Goal: Communication & Community: Answer question/provide support

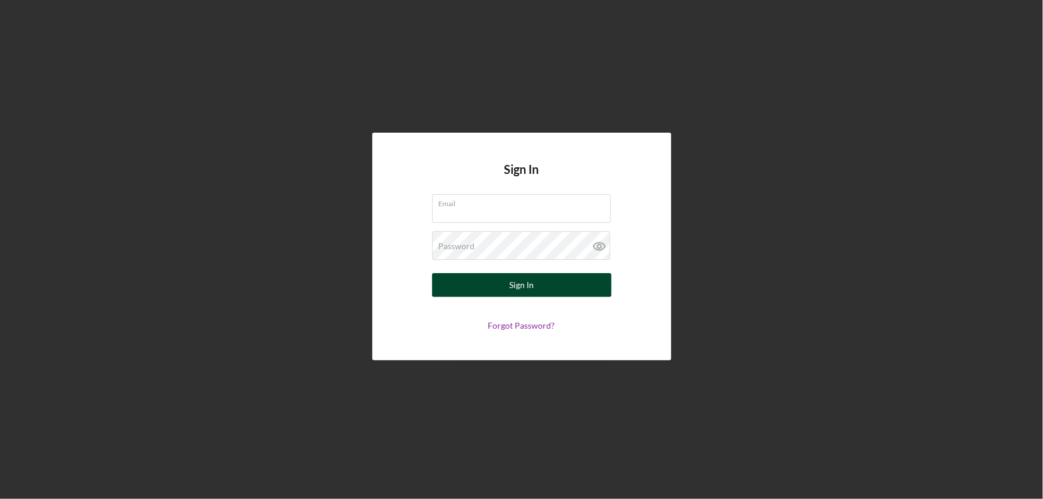
type input "[EMAIL_ADDRESS][DOMAIN_NAME]"
click at [541, 286] on button "Sign In" at bounding box center [521, 285] width 179 height 24
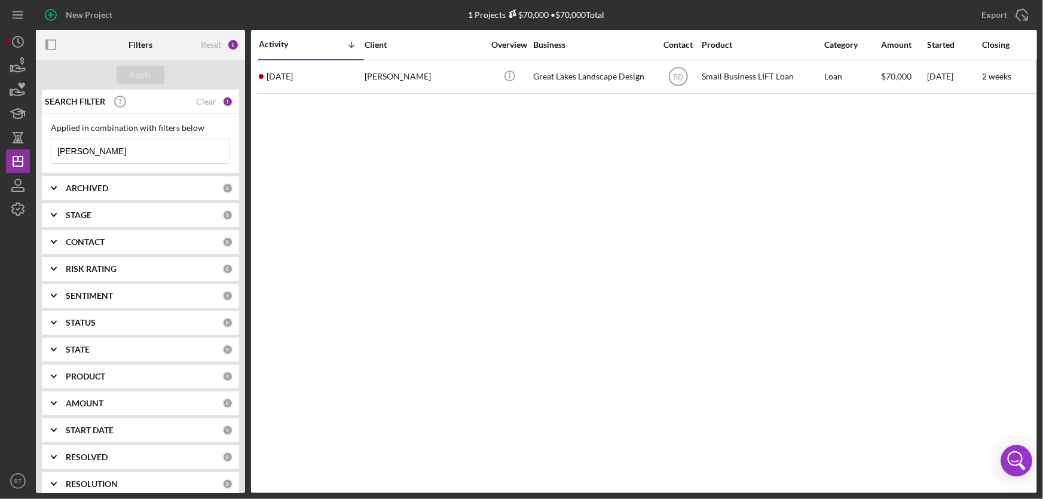
click at [1010, 461] on icon "Open Intercom Messenger" at bounding box center [1016, 460] width 29 height 29
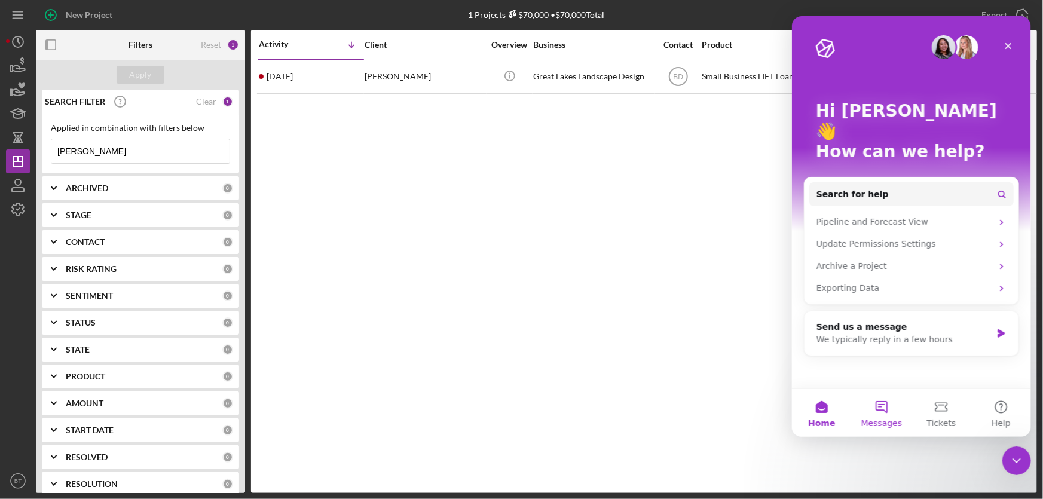
click at [877, 402] on button "Messages" at bounding box center [881, 413] width 60 height 48
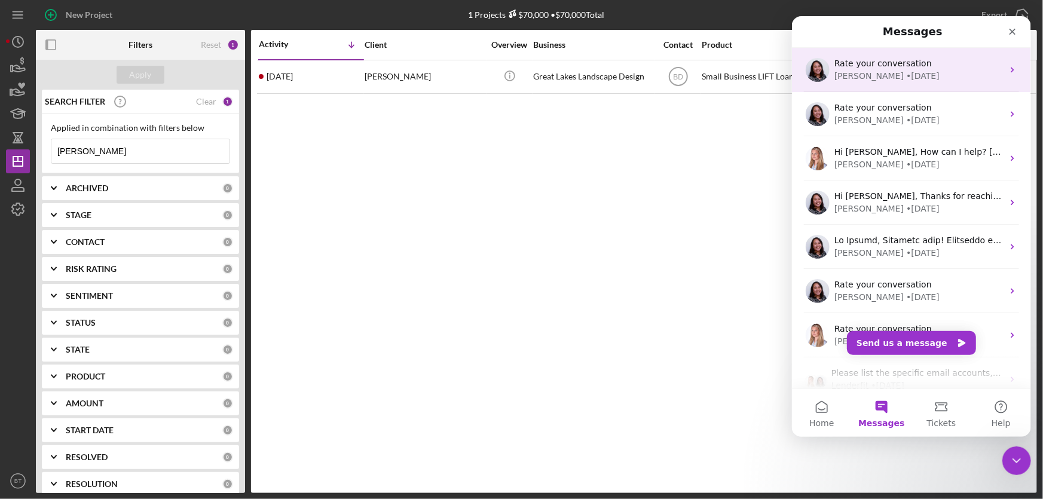
click at [905, 73] on div "• [DATE]" at bounding box center [921, 76] width 33 height 13
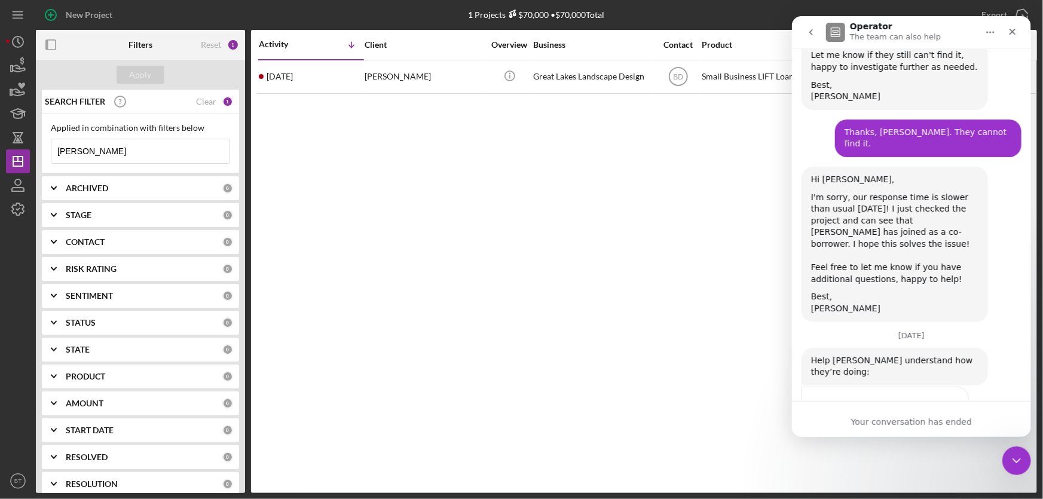
scroll to position [923, 0]
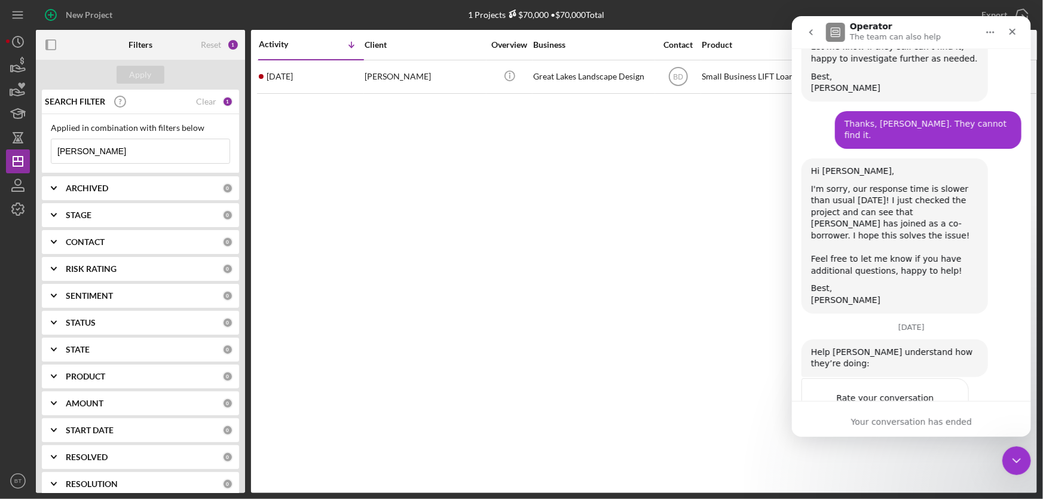
click at [943, 411] on span "Amazing" at bounding box center [941, 422] width 22 height 22
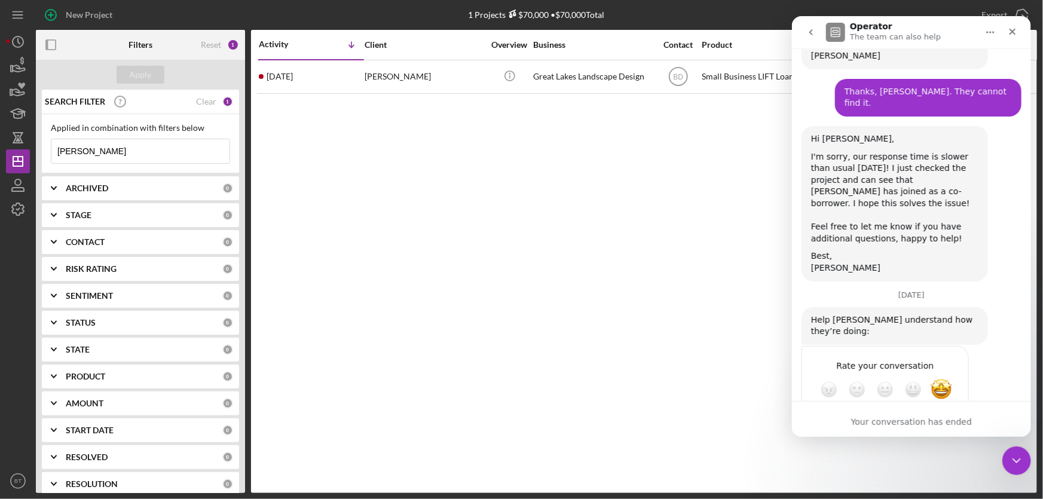
scroll to position [956, 0]
click at [946, 378] on span "Amazing" at bounding box center [941, 389] width 22 height 22
click at [946, 420] on div "Submit" at bounding box center [946, 432] width 24 height 24
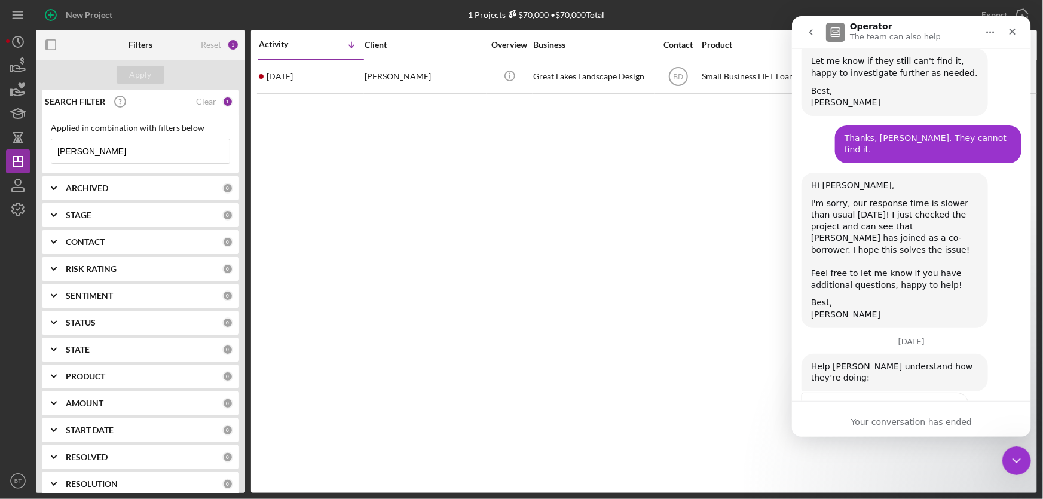
click at [810, 28] on icon "go back" at bounding box center [810, 32] width 10 height 10
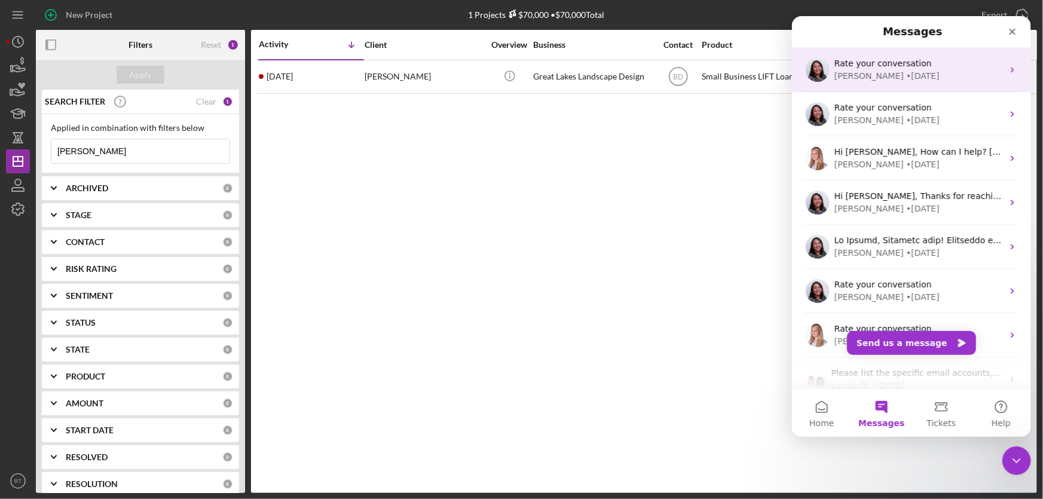
scroll to position [0, 0]
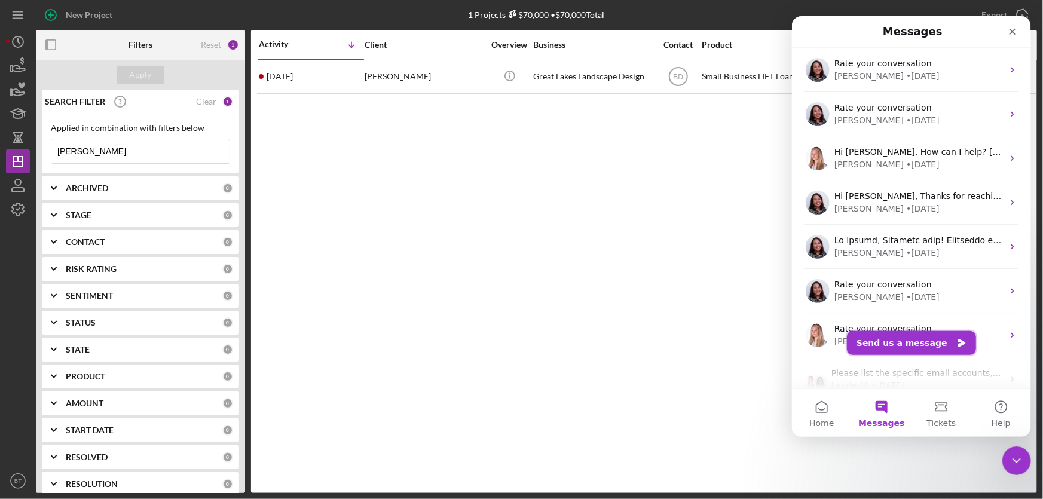
click at [923, 342] on button "Send us a message" at bounding box center [910, 343] width 129 height 24
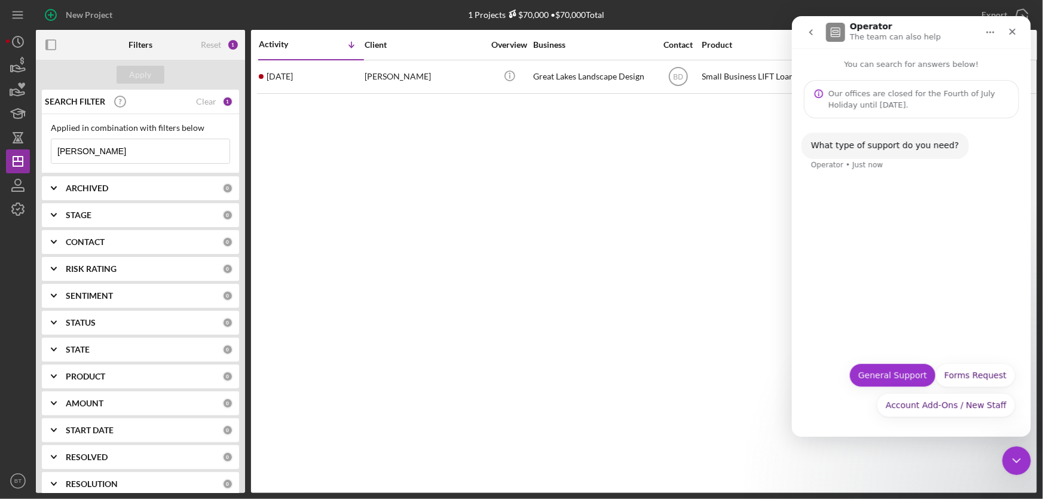
click at [906, 367] on button "General Support" at bounding box center [891, 375] width 87 height 24
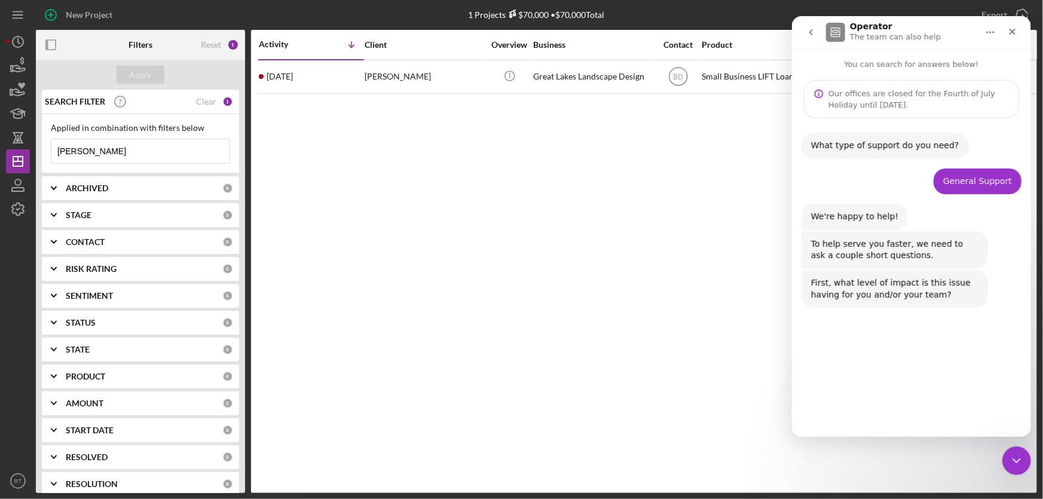
drag, startPoint x: 1022, startPoint y: 403, endPoint x: 1016, endPoint y: 406, distance: 6.2
click at [1022, 404] on div "Major Minimal Moderate Major" at bounding box center [910, 405] width 239 height 42
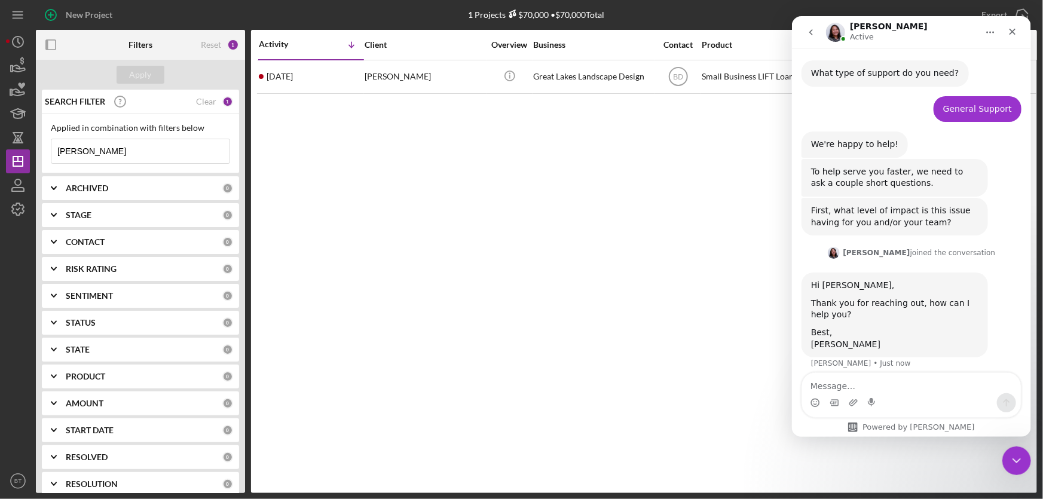
scroll to position [82, 0]
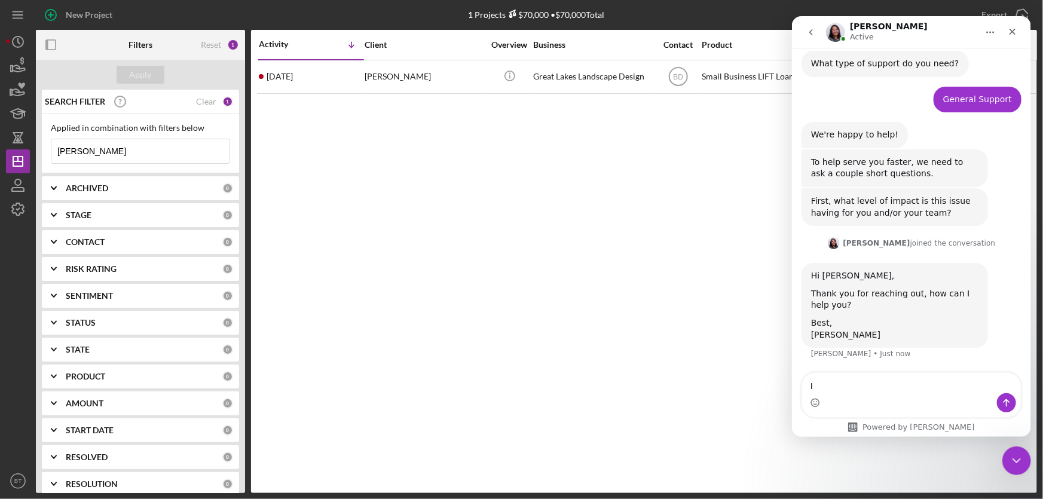
type textarea "I"
type textarea "We have updates to add to the ACH Form"
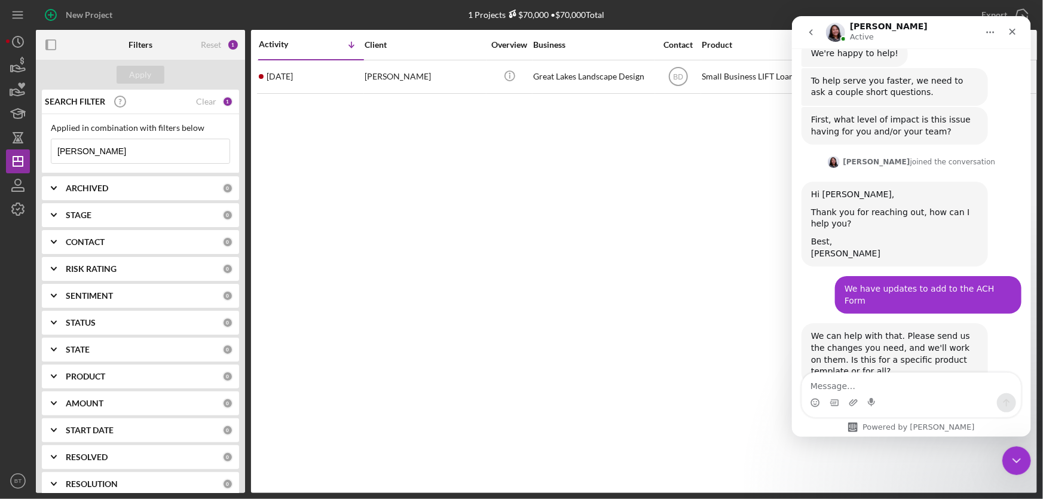
scroll to position [188, 0]
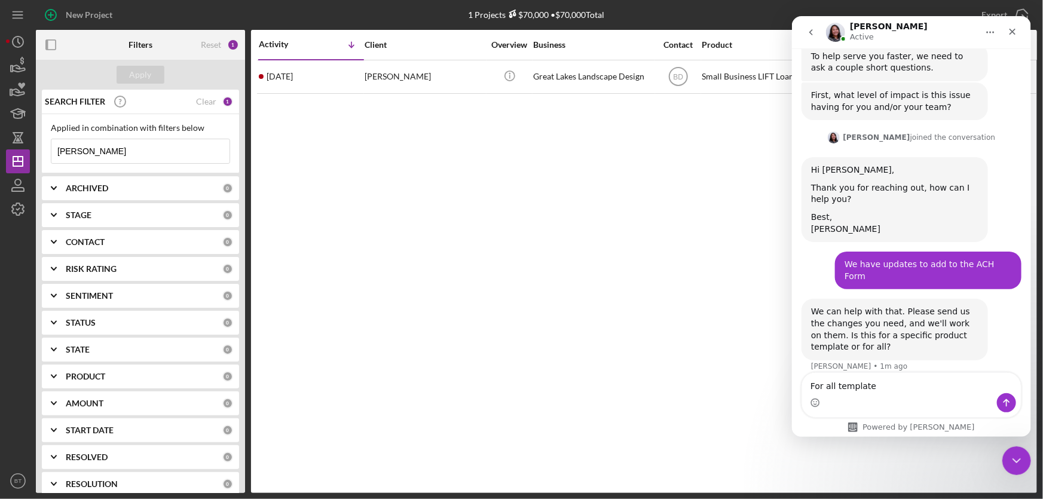
type textarea "For all templates"
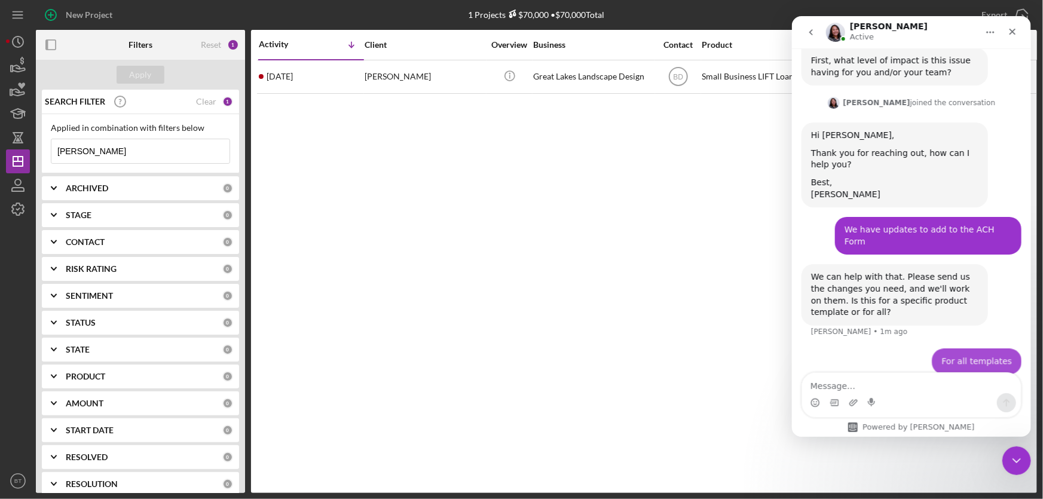
scroll to position [223, 0]
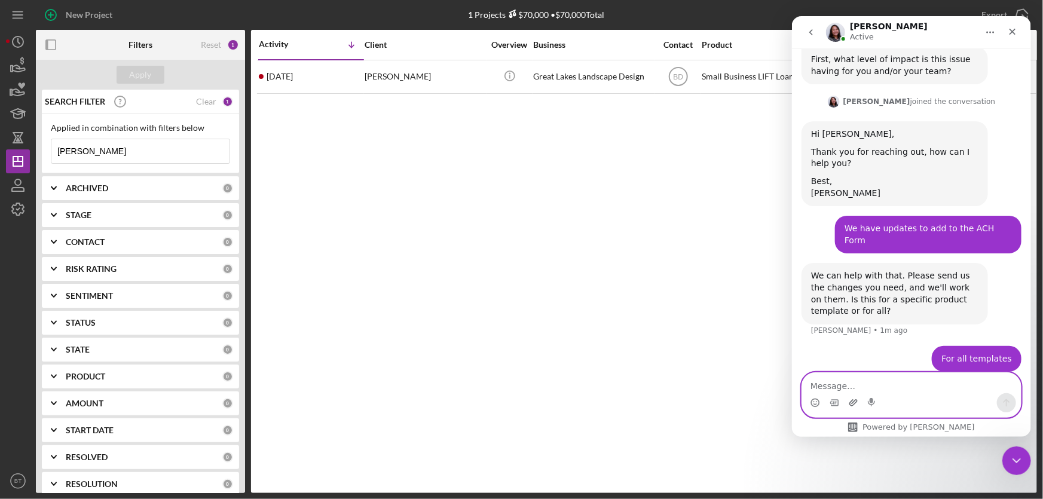
click at [854, 402] on icon "Upload attachment" at bounding box center [853, 403] width 10 height 10
click at [680, 255] on div "Activity Icon/Table Sort Arrow Client Overview Business Contact Product Categor…" at bounding box center [644, 261] width 786 height 463
click at [846, 406] on div "Intercom messenger" at bounding box center [910, 402] width 219 height 19
click at [853, 403] on icon "Upload attachment" at bounding box center [852, 402] width 8 height 7
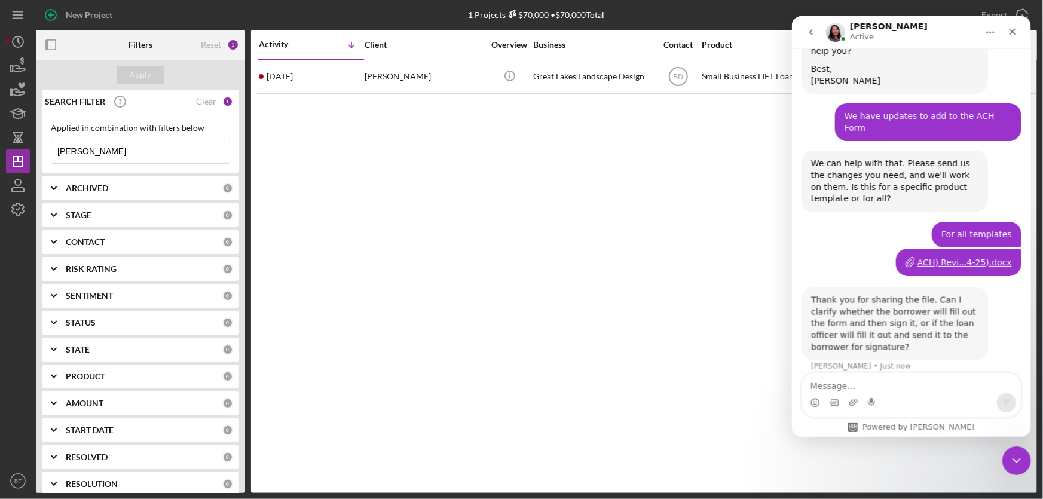
scroll to position [335, 0]
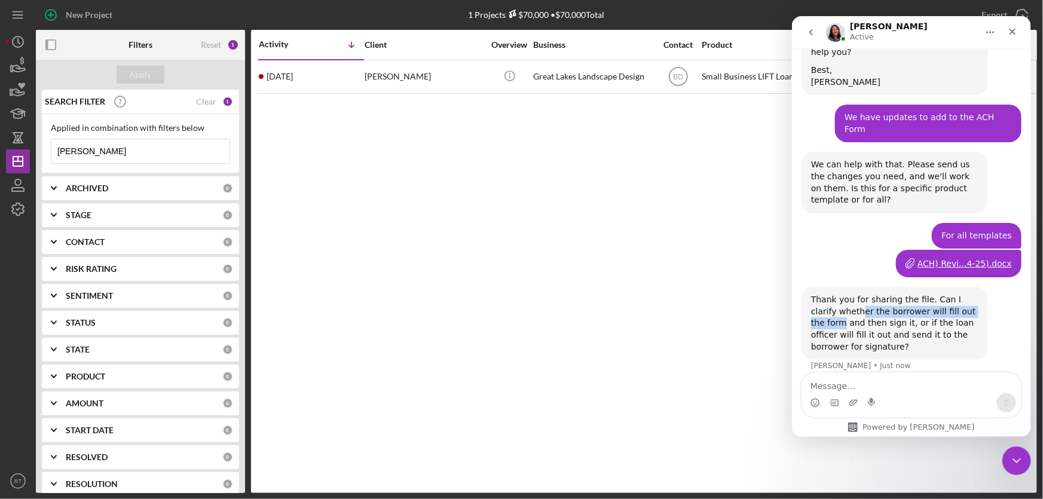
drag, startPoint x: 834, startPoint y: 299, endPoint x: 975, endPoint y: 302, distance: 140.4
click at [975, 302] on div "Thank you for sharing the file. Can I clarify whether the borrower will fill ou…" at bounding box center [893, 323] width 167 height 59
drag, startPoint x: 822, startPoint y: 314, endPoint x: 979, endPoint y: 314, distance: 156.5
click at [979, 314] on div "Thank you for sharing the file. Can I clarify whether the borrower will fill ou…" at bounding box center [894, 323] width 186 height 73
drag, startPoint x: 808, startPoint y: 318, endPoint x: 955, endPoint y: 329, distance: 147.3
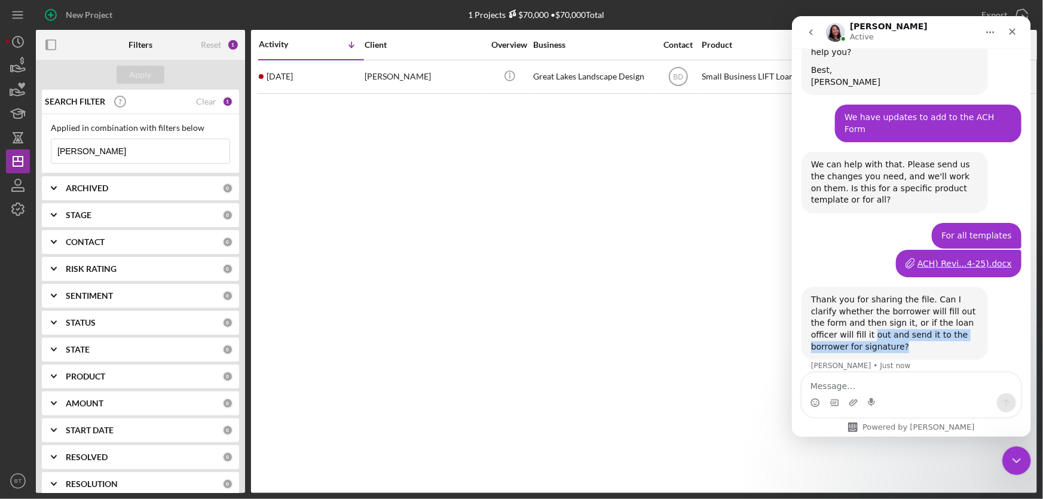
click at [955, 329] on div "Thank you for sharing the file. Can I clarify whether the borrower will fill ou…" at bounding box center [894, 323] width 186 height 73
click at [947, 339] on div "Thank you for sharing the file. Can I clarify whether the borrower will fill ou…" at bounding box center [893, 323] width 167 height 59
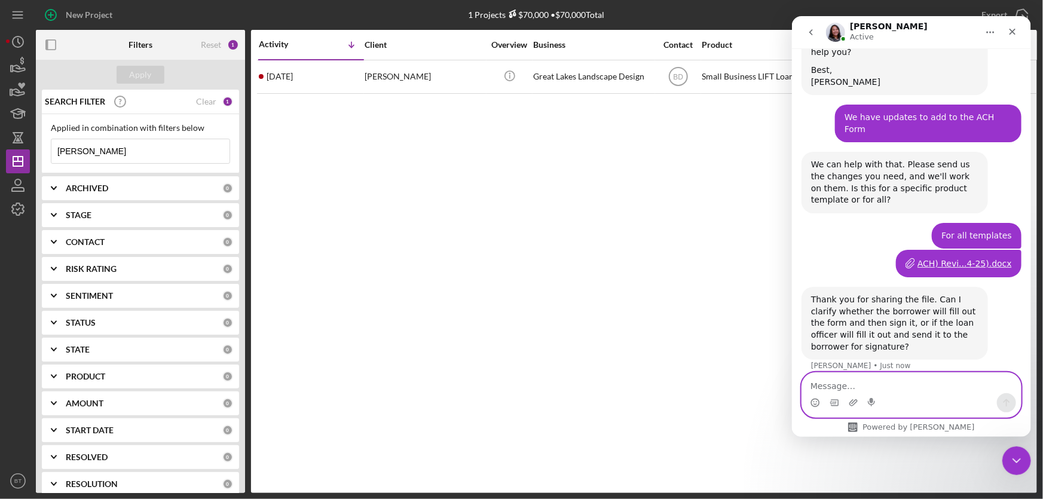
click at [884, 390] on textarea "Message…" at bounding box center [910, 383] width 219 height 20
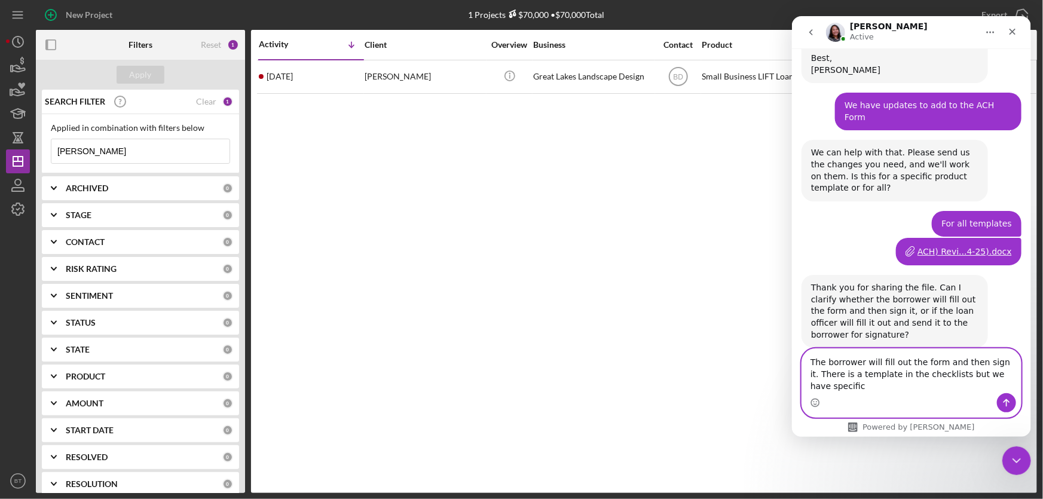
scroll to position [359, 0]
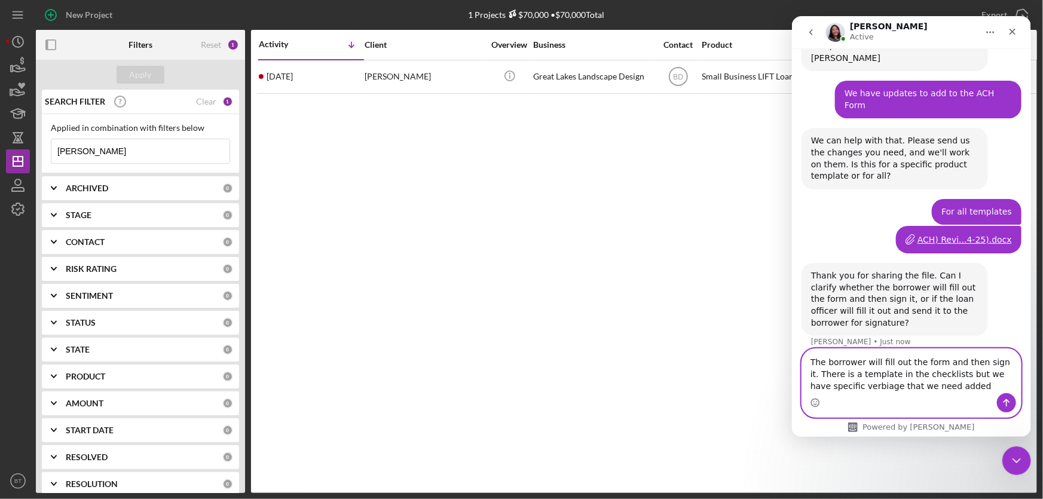
type textarea "The borrower will fill out the form and then sign it. There is a template in th…"
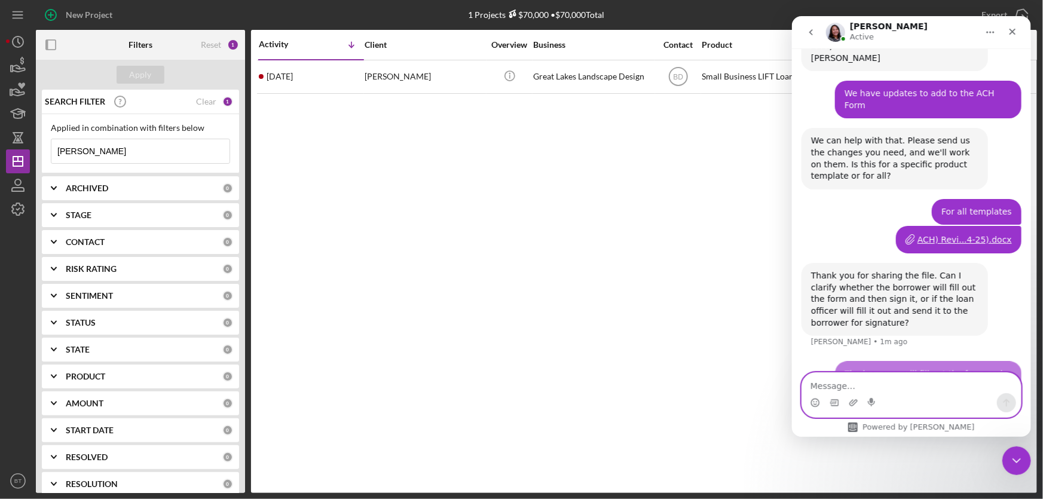
scroll to position [406, 0]
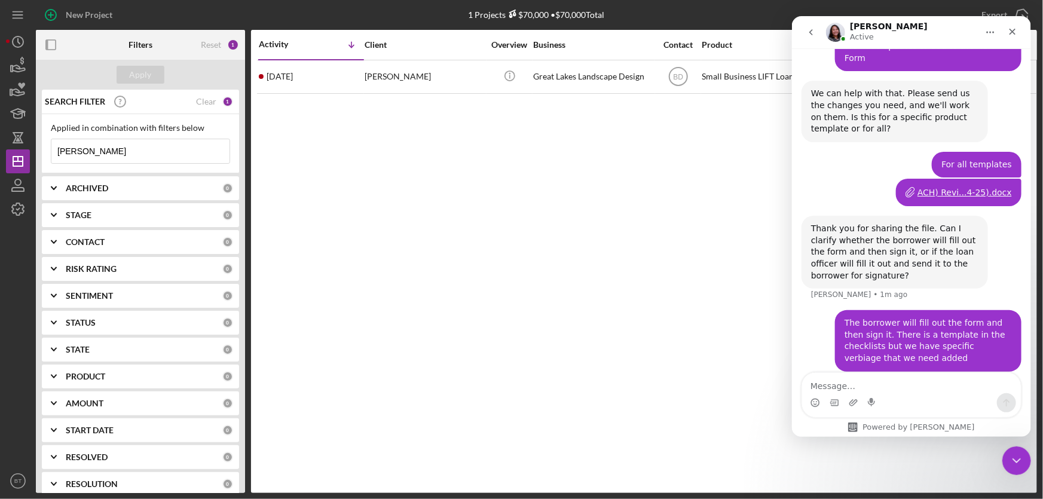
click at [51, 187] on icon "Icon/Expander" at bounding box center [54, 188] width 30 height 30
click at [53, 290] on icon "Icon/Expander" at bounding box center [54, 293] width 30 height 30
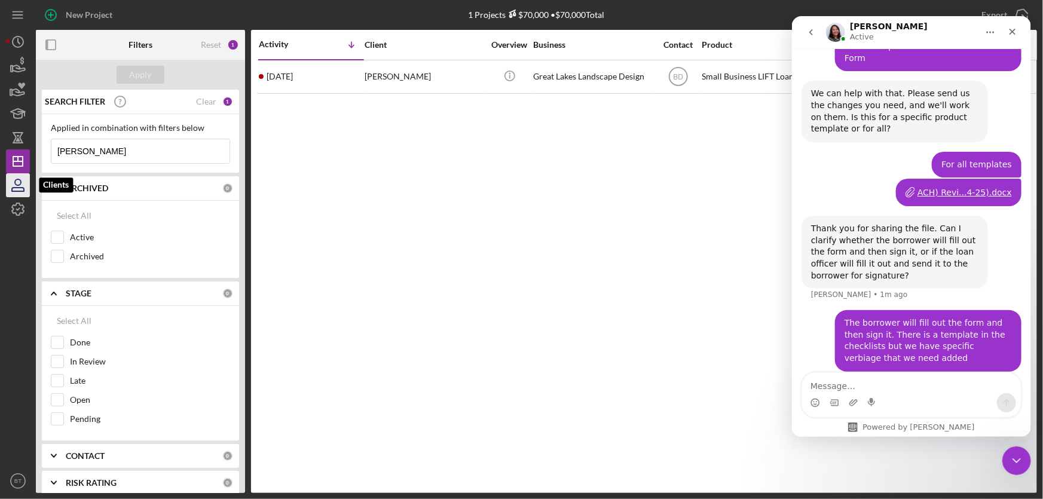
click at [14, 189] on icon "button" at bounding box center [18, 185] width 30 height 30
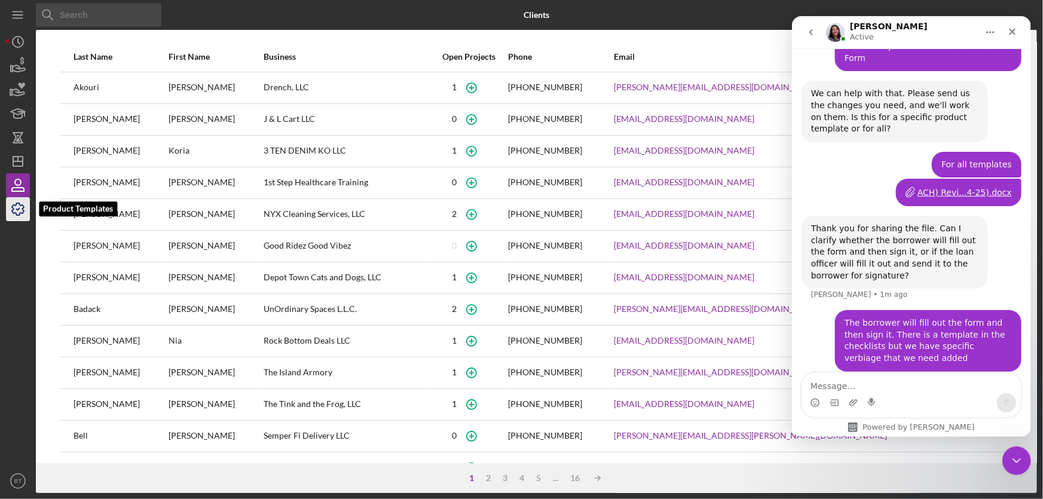
click at [12, 210] on icon "button" at bounding box center [18, 209] width 12 height 12
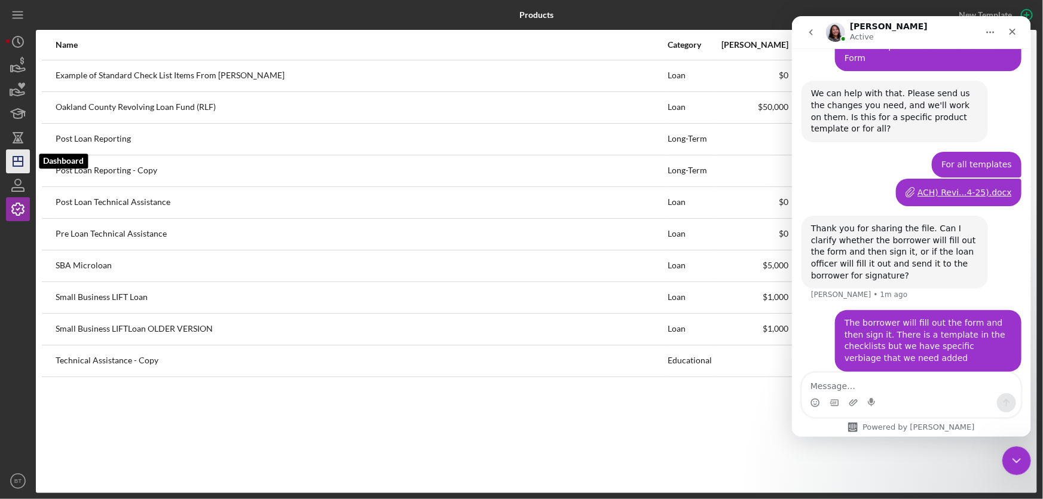
click at [16, 157] on polygon "button" at bounding box center [18, 162] width 10 height 10
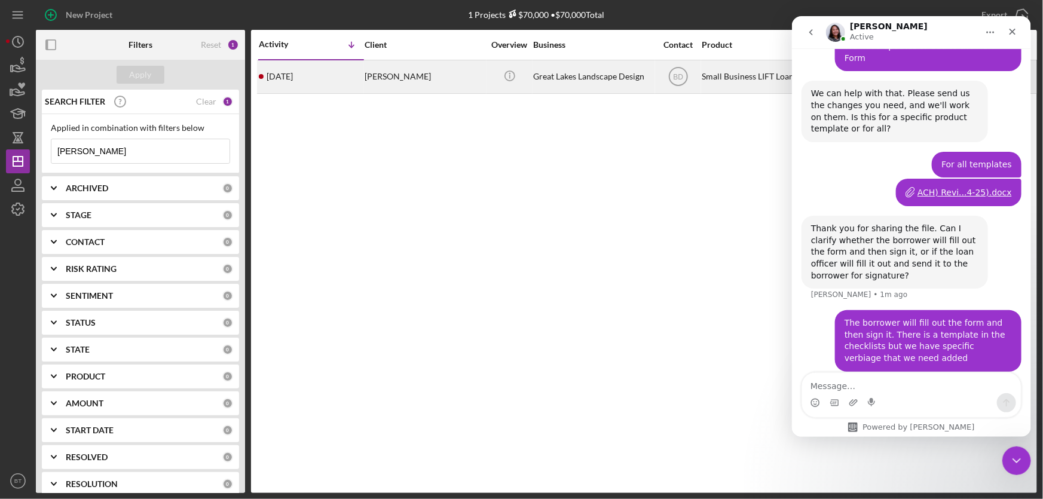
click at [391, 84] on div "[PERSON_NAME]" at bounding box center [424, 77] width 120 height 32
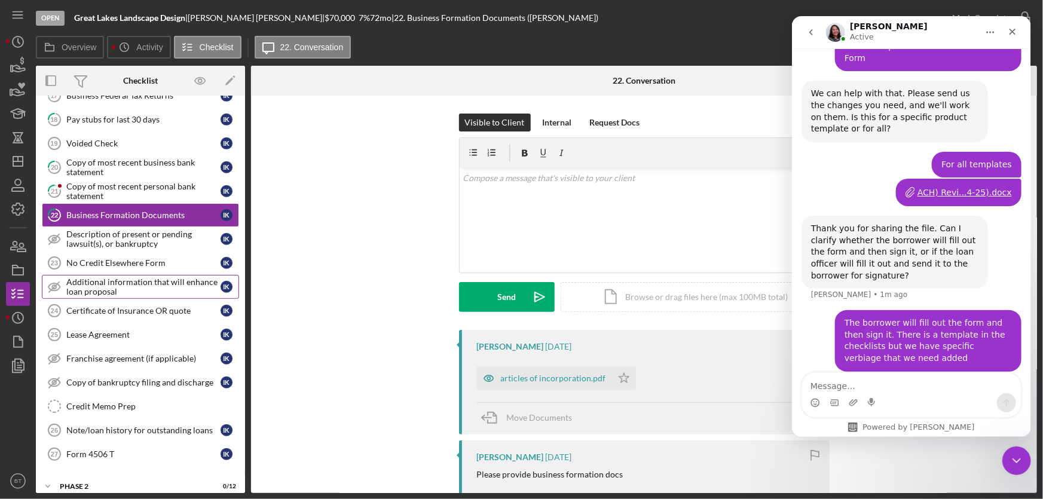
scroll to position [456, 0]
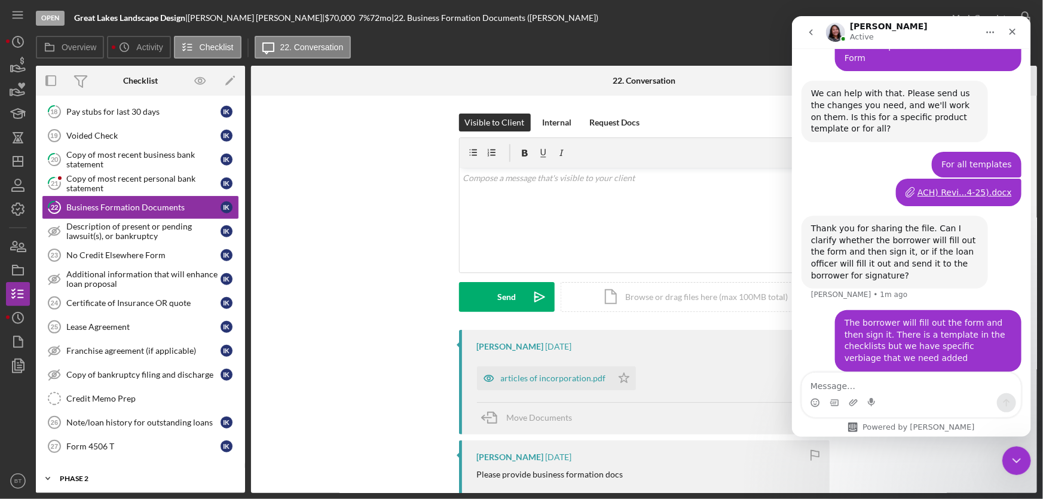
click at [82, 475] on div "Phase 2" at bounding box center [145, 478] width 170 height 7
click at [78, 475] on div "Phase 2" at bounding box center [145, 478] width 170 height 7
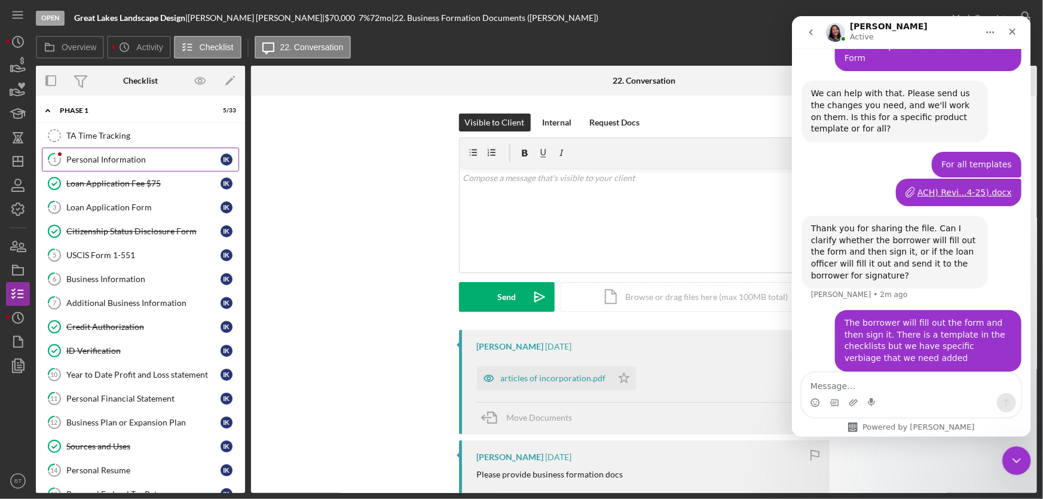
scroll to position [0, 0]
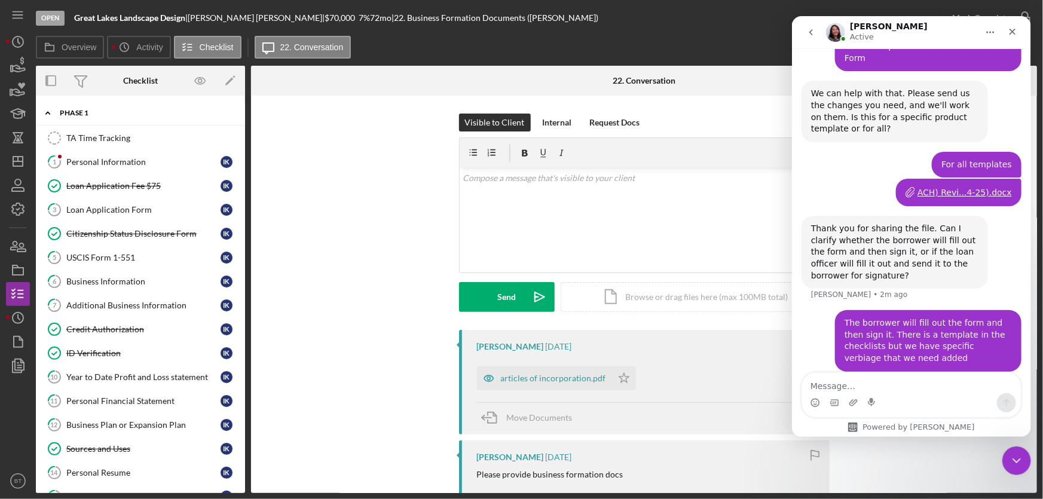
click at [48, 110] on icon "Icon/Expander" at bounding box center [48, 113] width 24 height 24
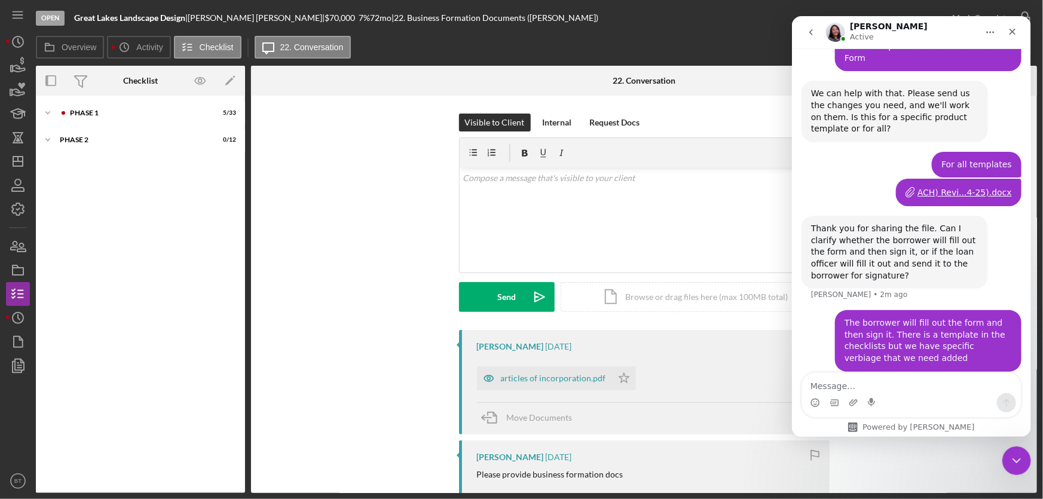
click at [67, 127] on div "Icon/Expander Phase 1 5 / 33 Icon/Expander Phase 2 0 / 12" at bounding box center [140, 294] width 209 height 385
click at [69, 136] on div "Icon/Expander Phase 2 0 / 12" at bounding box center [140, 140] width 209 height 24
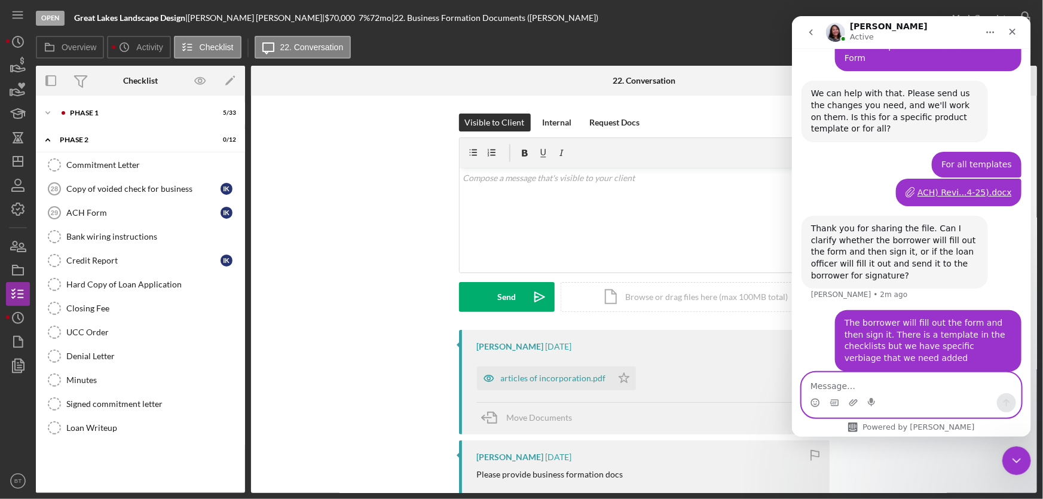
click at [841, 386] on textarea "Message…" at bounding box center [910, 383] width 219 height 20
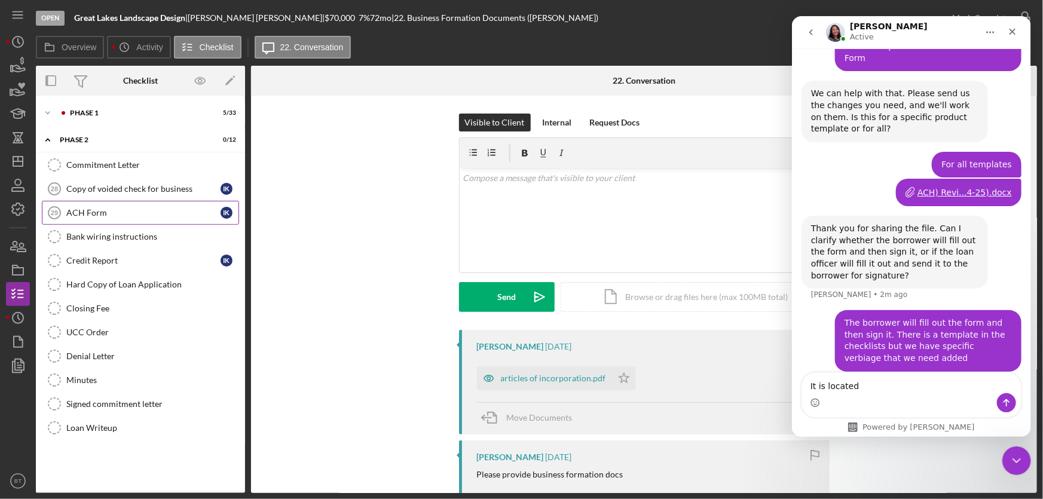
click at [77, 215] on div "ACH Form" at bounding box center [143, 213] width 154 height 10
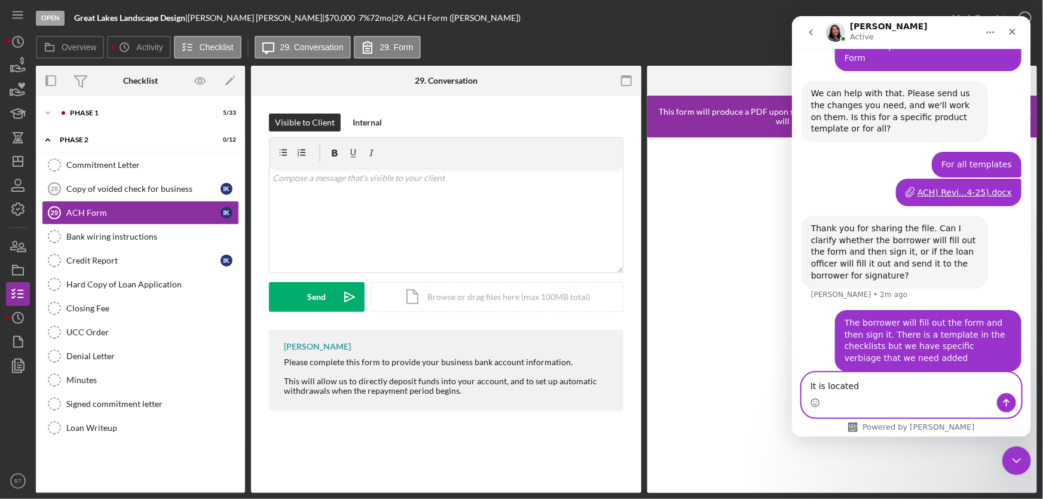
click at [872, 387] on textarea "It is located" at bounding box center [910, 383] width 219 height 20
type textarea "It is located in Phase 2 of our Checklists"
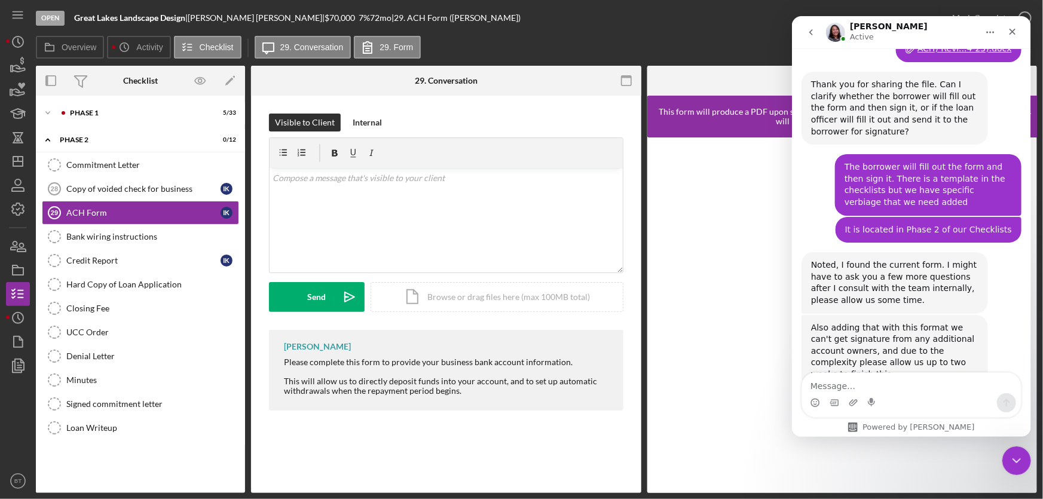
scroll to position [566, 0]
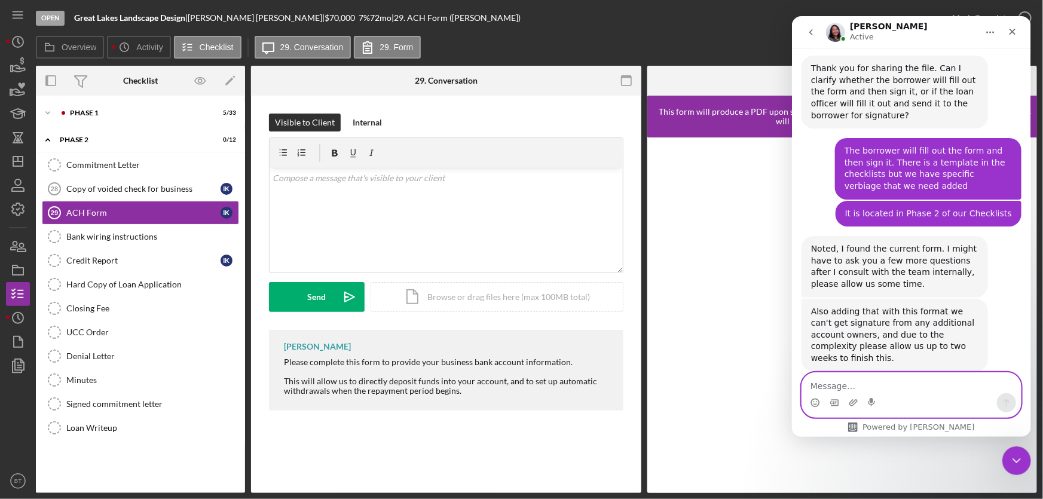
click at [874, 381] on textarea "Message…" at bounding box center [910, 383] width 219 height 20
click at [857, 384] on textarea "ok I will let the team know. Thanks, [PERSON_NAME]." at bounding box center [910, 377] width 219 height 32
type textarea "ok I will let our Director know. Thanks, [PERSON_NAME]."
click at [1009, 403] on icon "Send a message…" at bounding box center [1006, 403] width 10 height 10
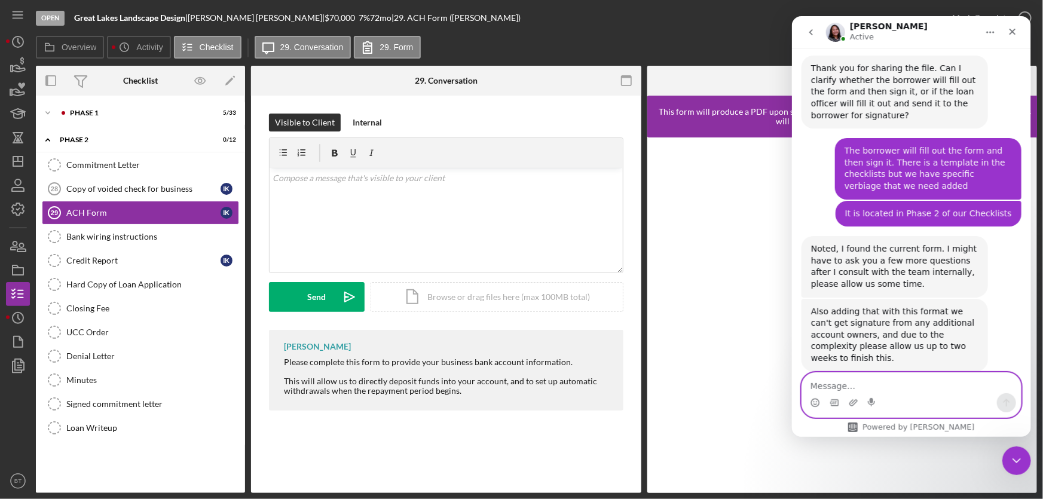
scroll to position [613, 0]
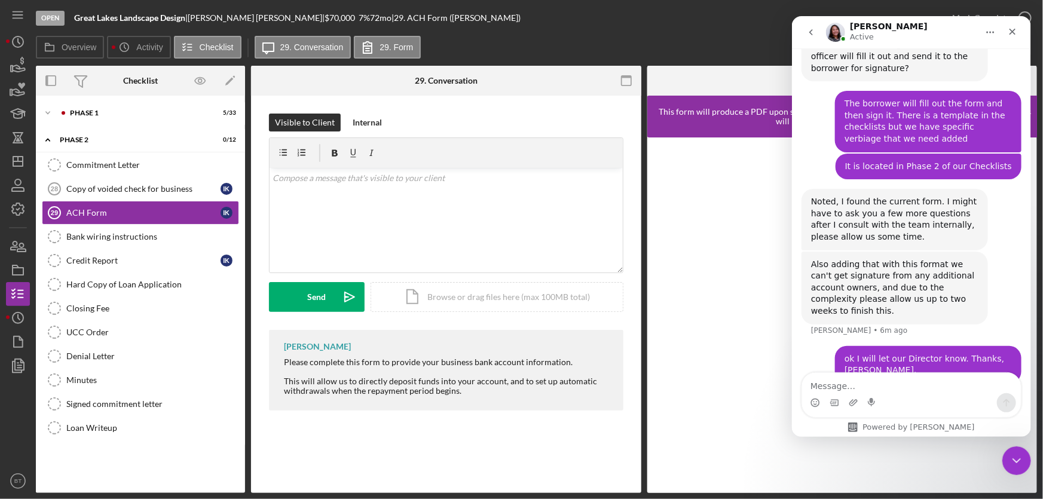
click at [846, 262] on div "Also adding that with this format we can't get signature from any additional ac…" at bounding box center [893, 288] width 167 height 59
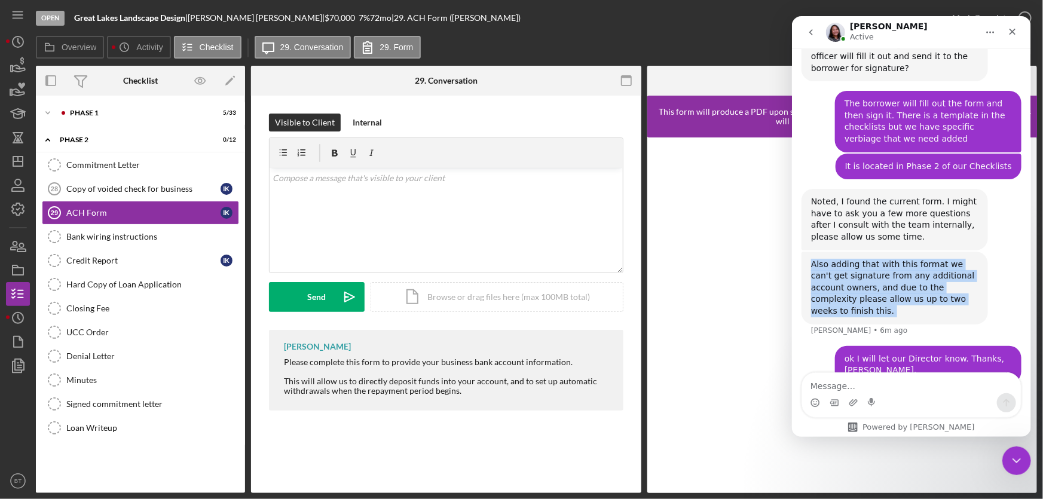
click at [847, 262] on div "Also adding that with this format we can't get signature from any additional ac…" at bounding box center [893, 288] width 167 height 59
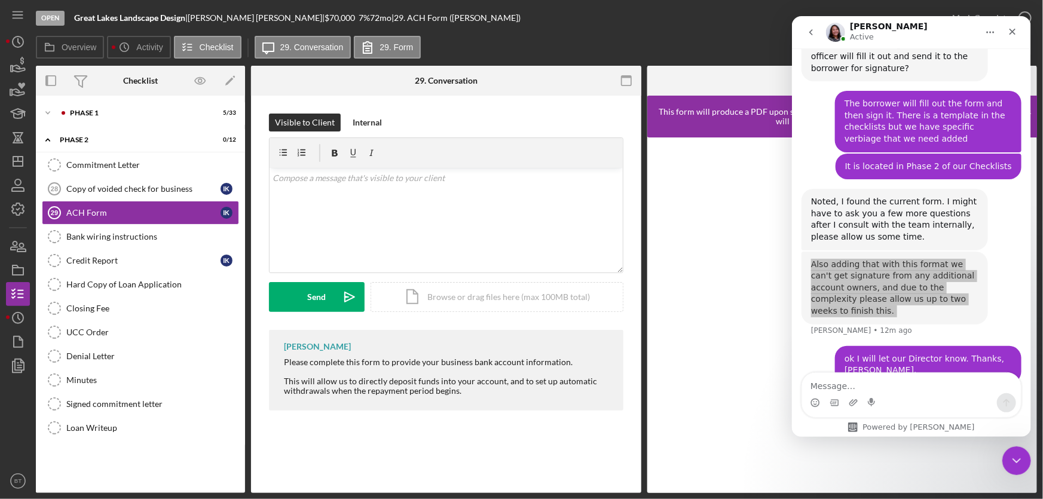
click at [716, 73] on div at bounding box center [712, 81] width 130 height 30
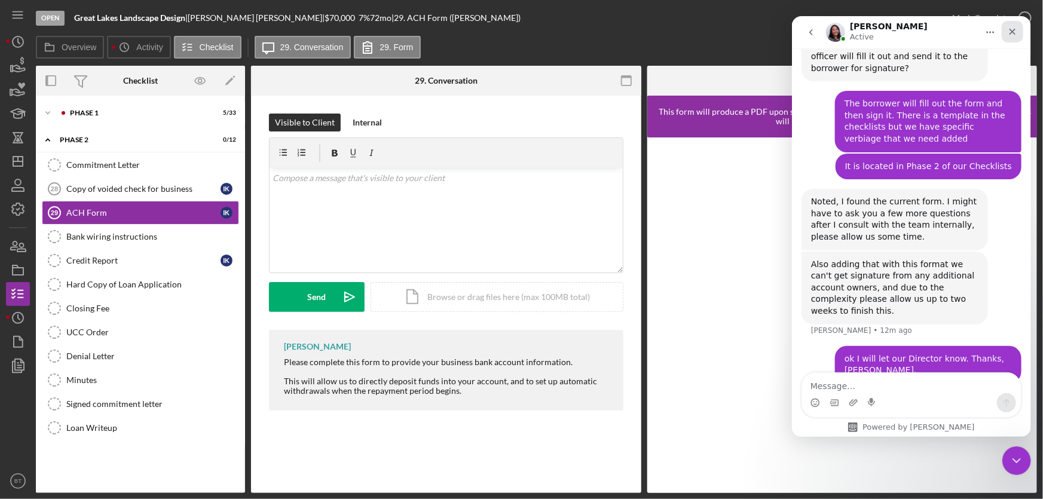
click at [1011, 27] on icon "Close" at bounding box center [1012, 32] width 10 height 10
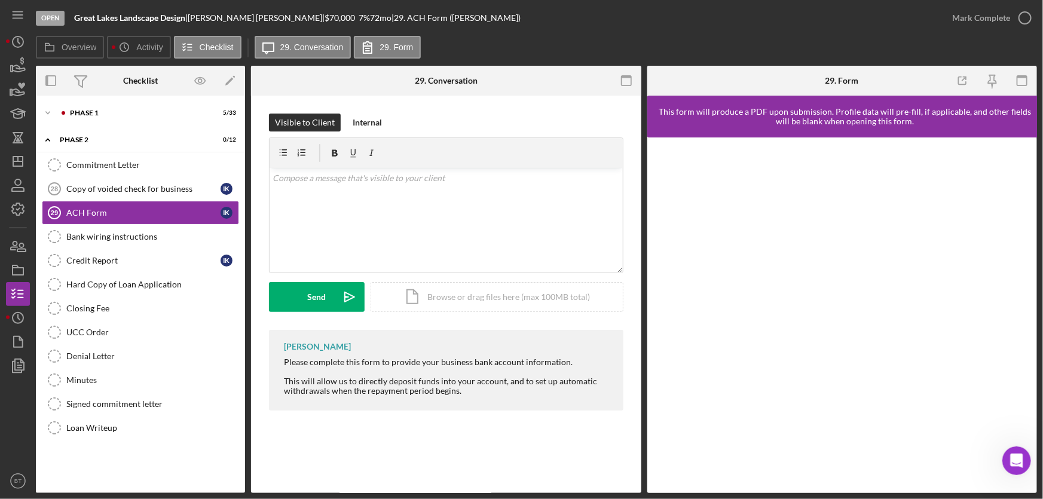
scroll to position [0, 0]
click at [1007, 458] on icon "Open Intercom Messenger" at bounding box center [1015, 459] width 20 height 20
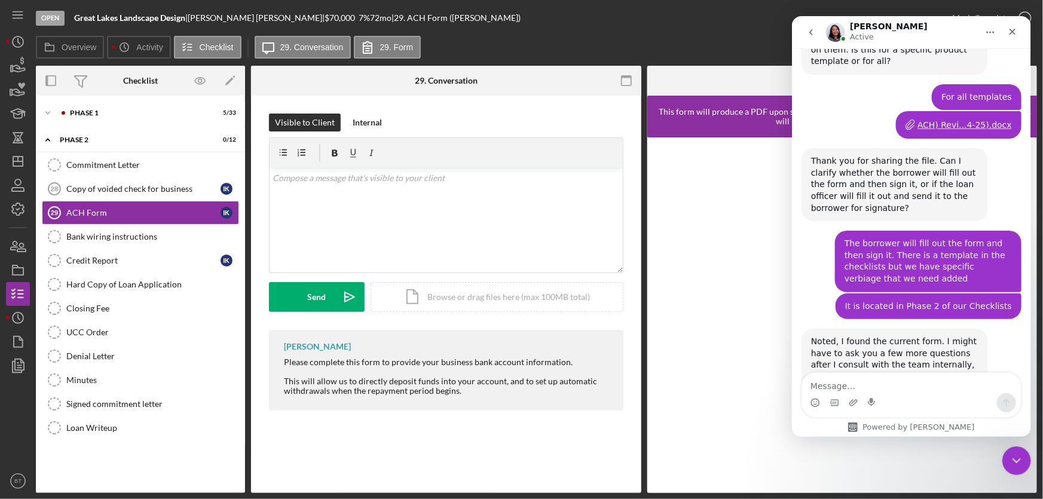
scroll to position [613, 0]
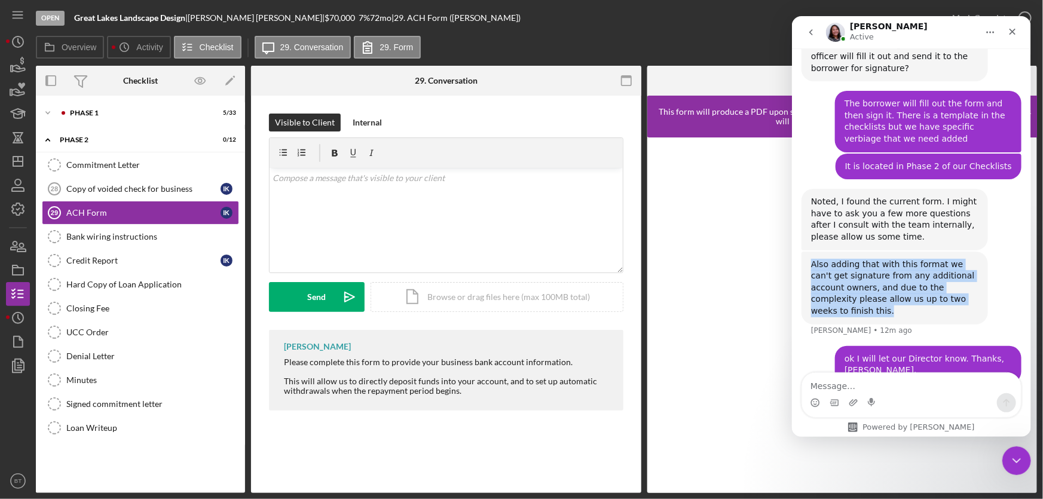
drag, startPoint x: 958, startPoint y: 287, endPoint x: 811, endPoint y: 246, distance: 152.8
click at [811, 259] on div "Also adding that with this format we can't get signature from any additional ac…" at bounding box center [893, 288] width 167 height 59
copy div "Also adding that with this format we can't get signature from any additional ac…"
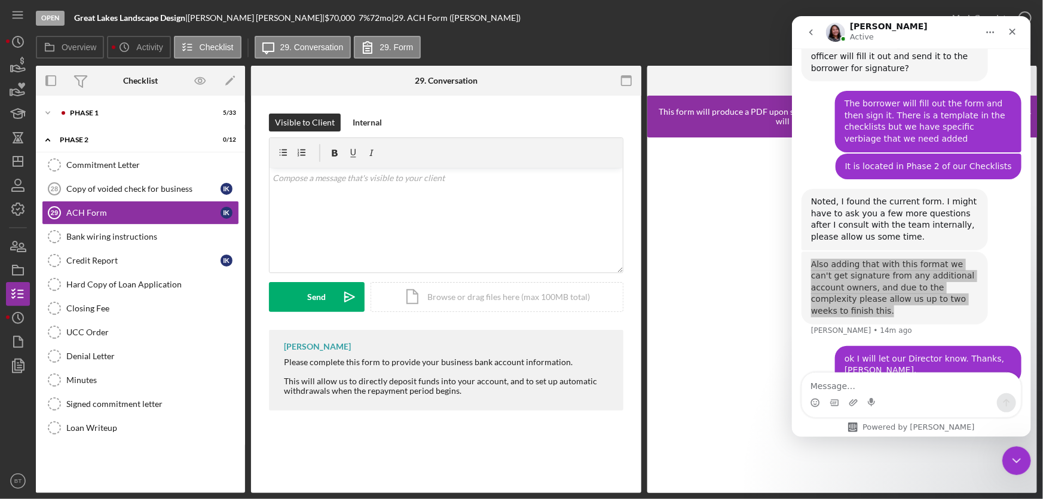
click at [532, 425] on div "Visible to Client Internal v Color teal Color pink Remove color Add row above A…" at bounding box center [446, 265] width 390 height 339
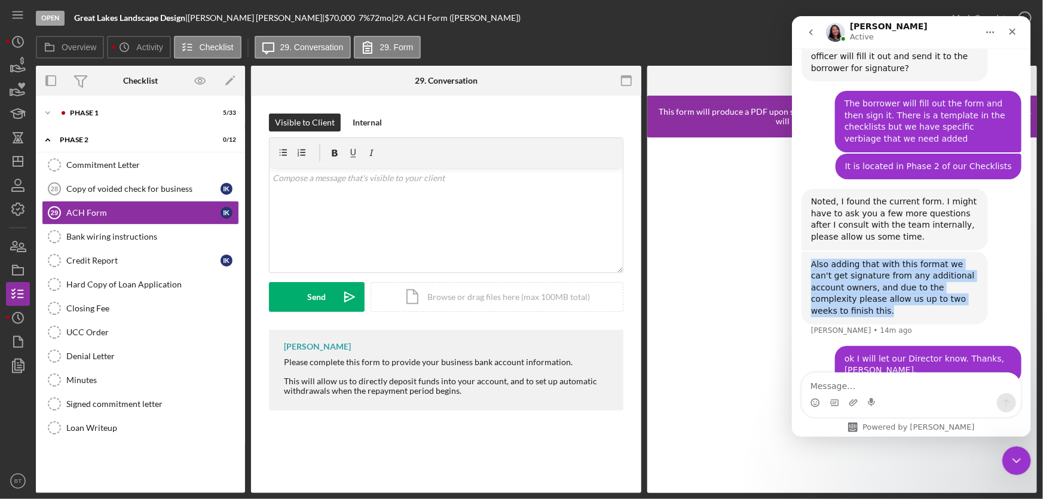
click at [898, 271] on div "Also adding that with this format we can't get signature from any additional ac…" at bounding box center [893, 288] width 167 height 59
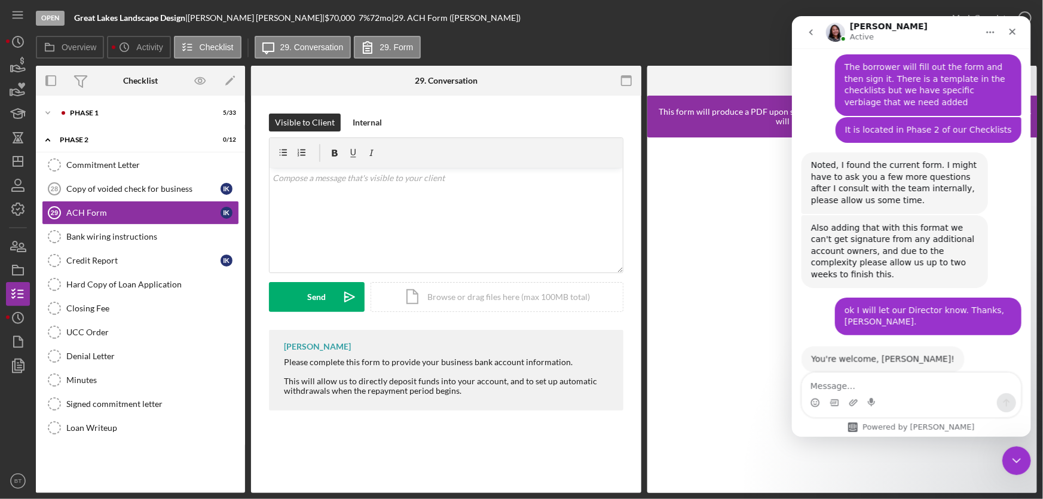
scroll to position [649, 0]
click at [836, 385] on textarea "Message…" at bounding box center [910, 383] width 219 height 20
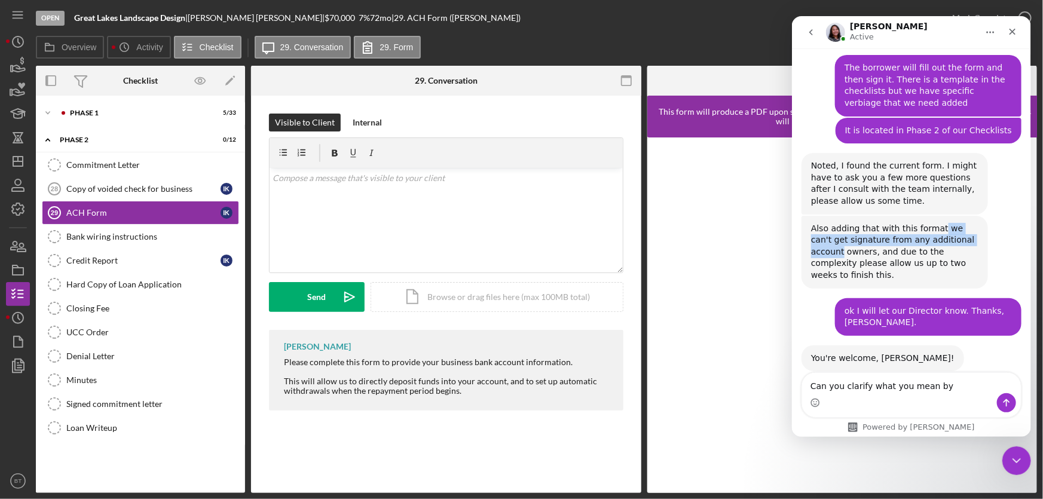
drag, startPoint x: 932, startPoint y: 216, endPoint x: 966, endPoint y: 224, distance: 34.9
click at [966, 224] on div "Also adding that with this format we can't get signature from any additional ac…" at bounding box center [893, 252] width 167 height 59
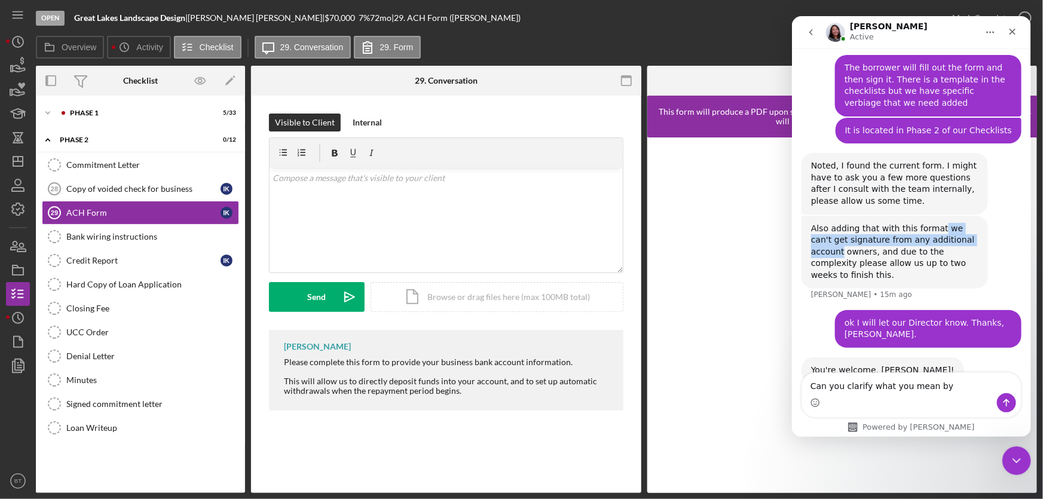
scroll to position [661, 0]
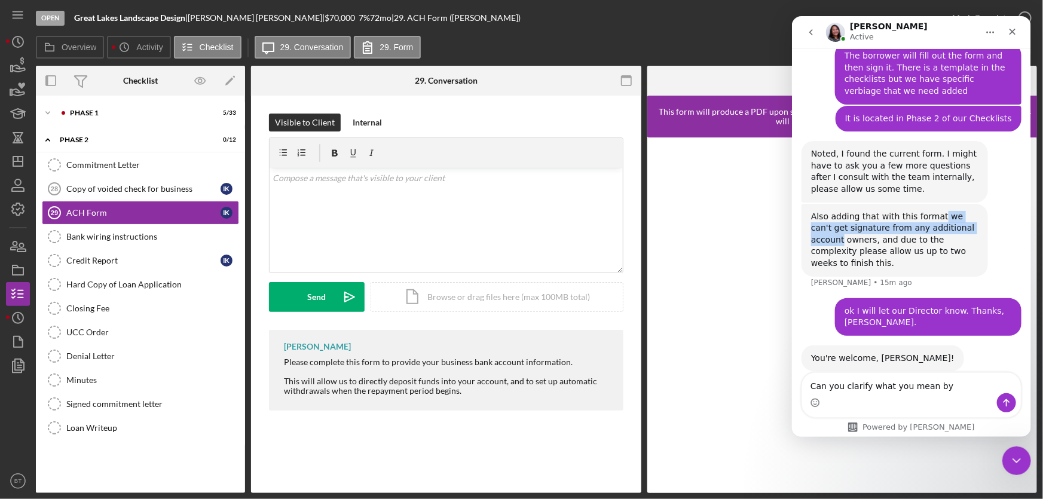
drag, startPoint x: 949, startPoint y: 226, endPoint x: 964, endPoint y: 208, distance: 23.8
click at [964, 211] on div "Also adding that with this format we can't get signature from any additional ac…" at bounding box center [893, 240] width 167 height 59
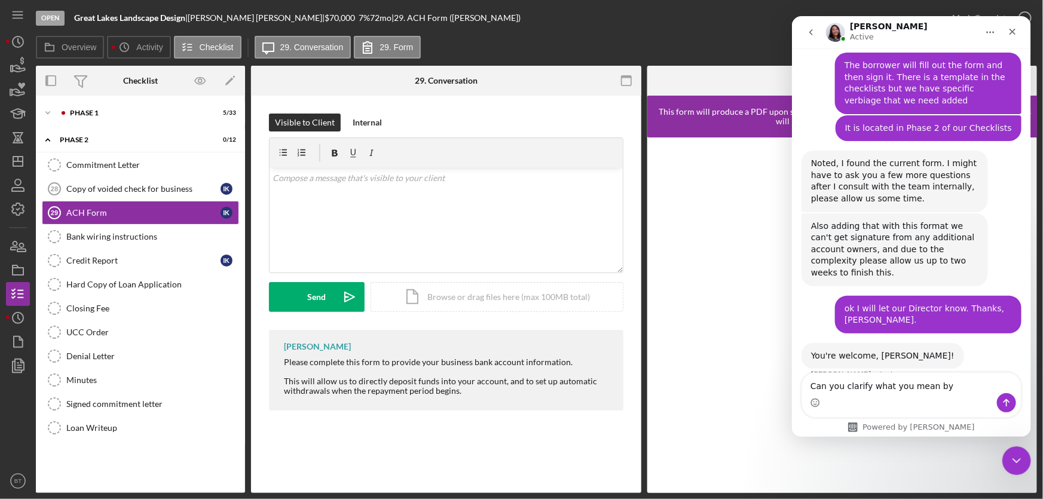
scroll to position [649, 0]
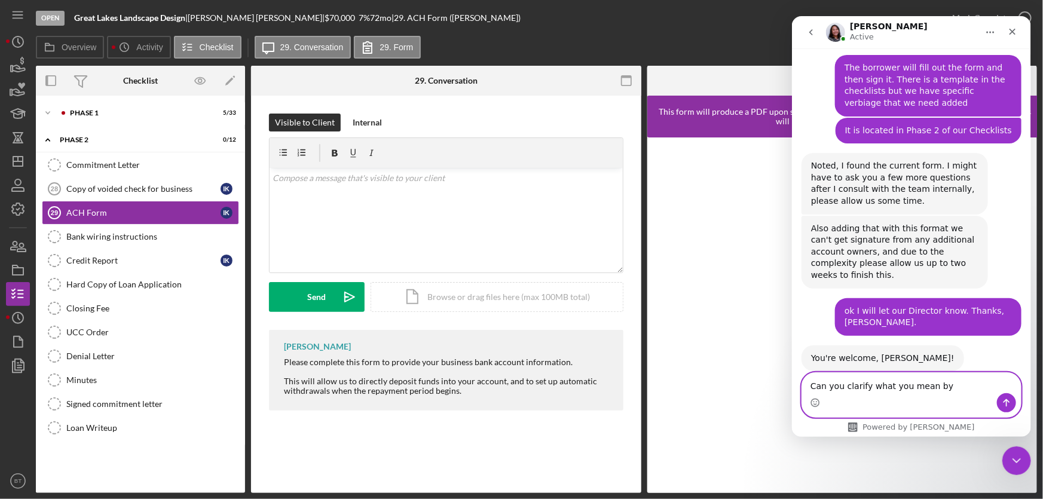
click at [940, 388] on textarea "Can you clarify what you mean by" at bounding box center [910, 383] width 219 height 20
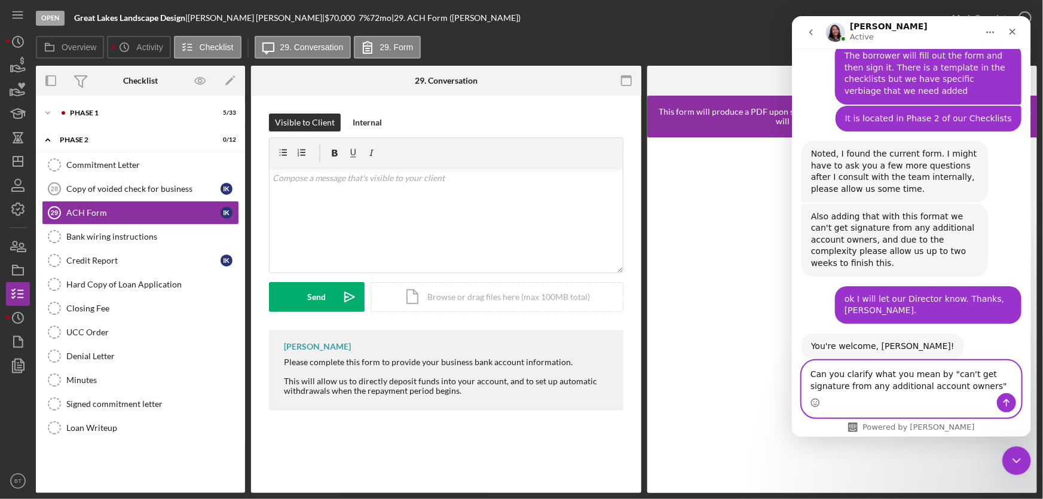
type textarea "Can you clarify what you mean by "can't get signature from any additional accou…"
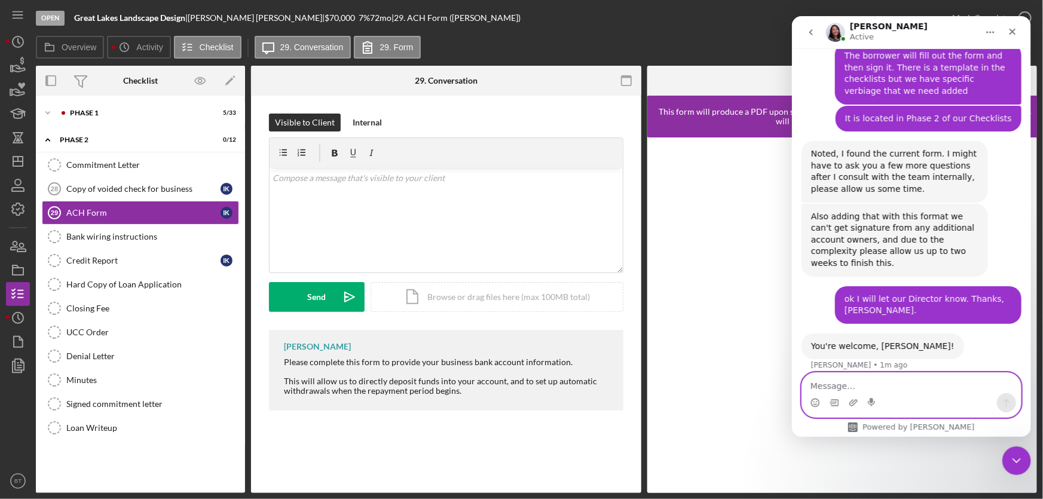
scroll to position [707, 0]
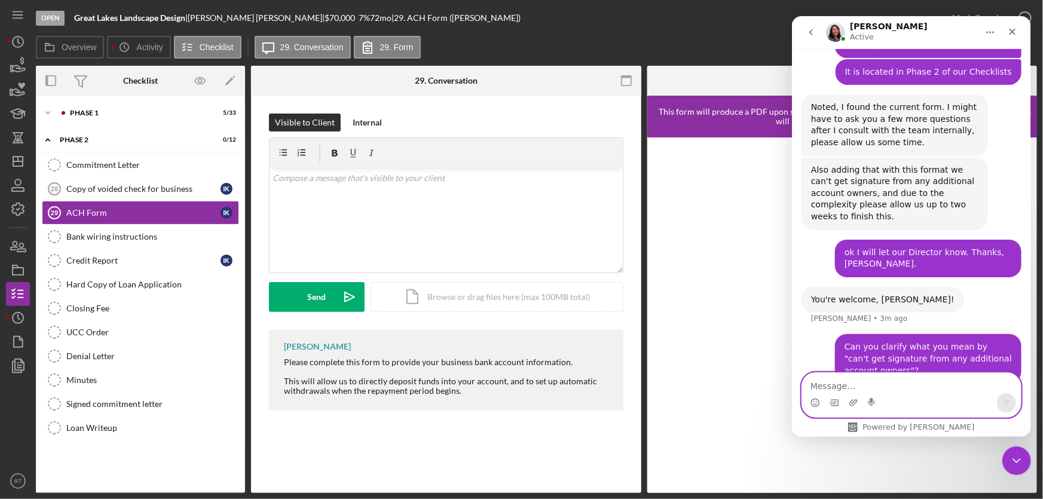
click at [830, 384] on textarea "Message…" at bounding box center [910, 383] width 219 height 20
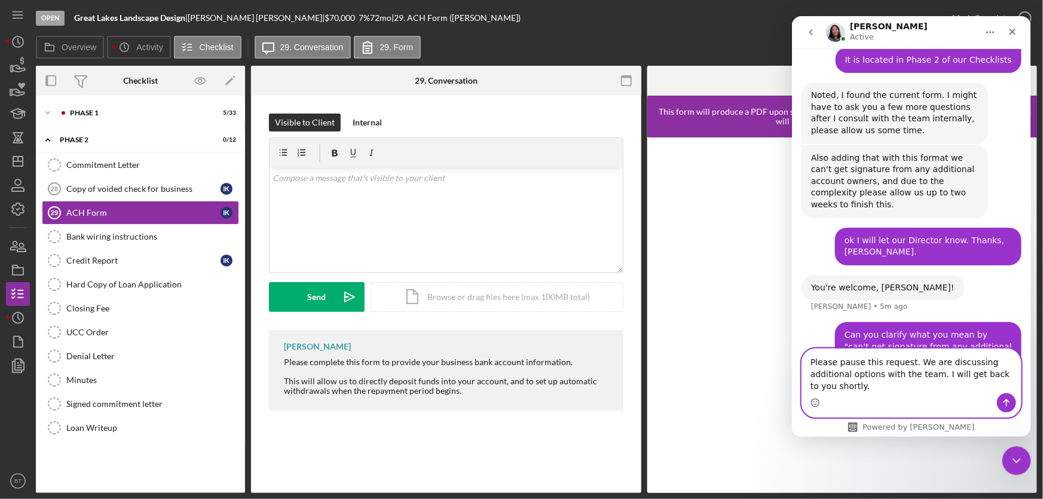
click at [862, 391] on textarea "Please pause this request. We are discussing additional options with the team. …" at bounding box center [910, 371] width 219 height 44
click at [875, 385] on textarea "Please pause this request. We are discussing additional options with the team. …" at bounding box center [910, 371] width 219 height 44
drag, startPoint x: 906, startPoint y: 372, endPoint x: 974, endPoint y: 373, distance: 67.5
click at [974, 373] on textarea "Please pause this request. We are discussing additional options with the team. …" at bounding box center [910, 371] width 219 height 44
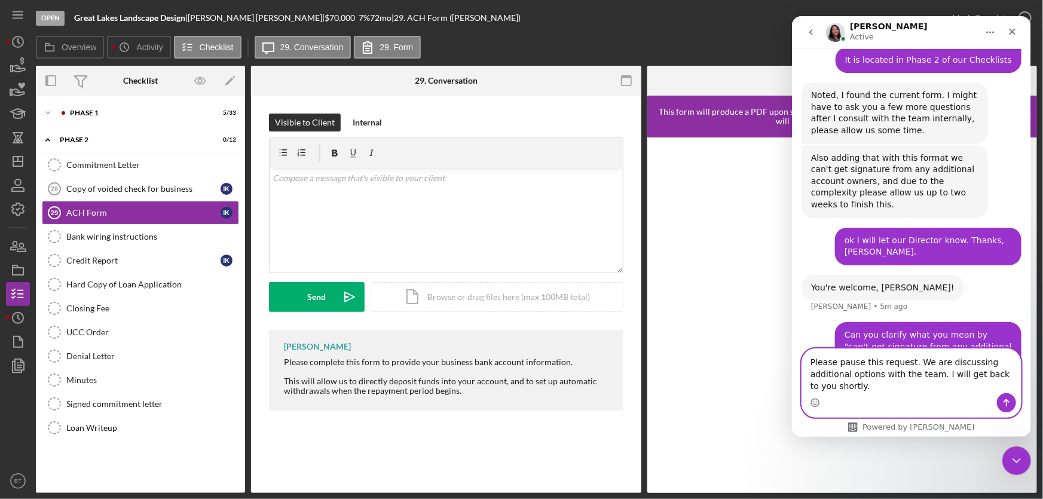
click at [969, 378] on textarea "Please pause this request. We are discussing additional options with the team. …" at bounding box center [910, 371] width 219 height 44
click at [819, 385] on textarea "Please pause this request. We are discussing additional options with the team. …" at bounding box center [910, 371] width 219 height 44
drag, startPoint x: 906, startPoint y: 373, endPoint x: 900, endPoint y: 385, distance: 13.9
click at [900, 385] on textarea "Please pause this request. We are discussing additional questions with the team…" at bounding box center [910, 371] width 219 height 44
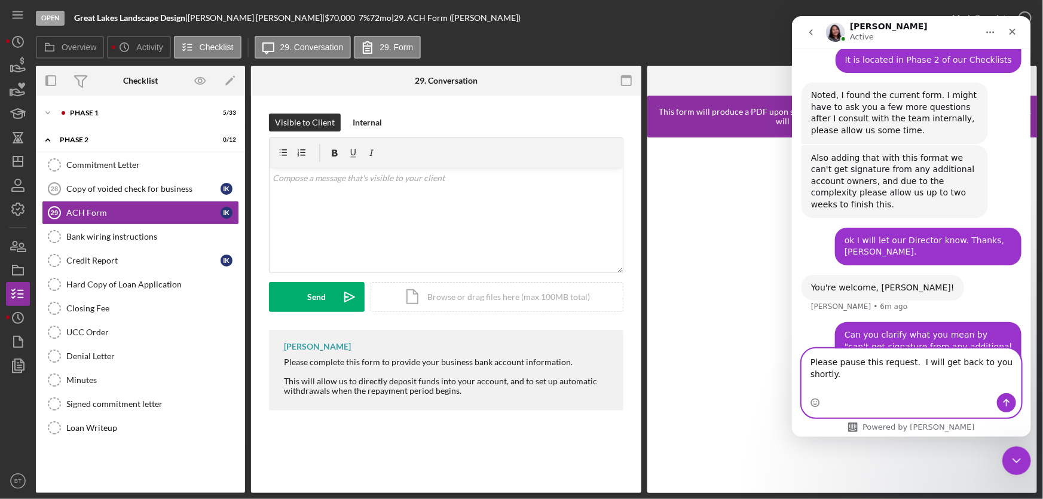
scroll to position [707, 0]
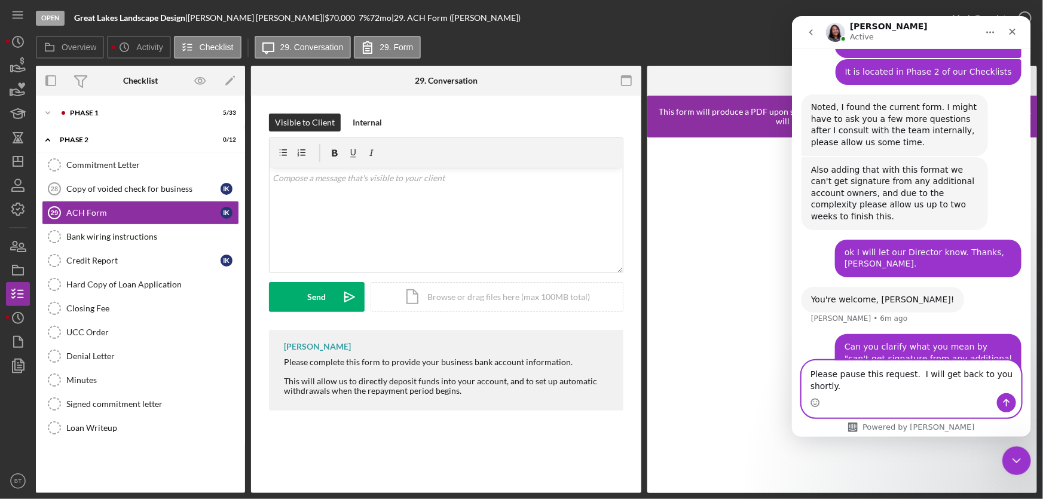
type textarea "Please pause this request. I will get back to you shortly."
